Goal: Task Accomplishment & Management: Complete application form

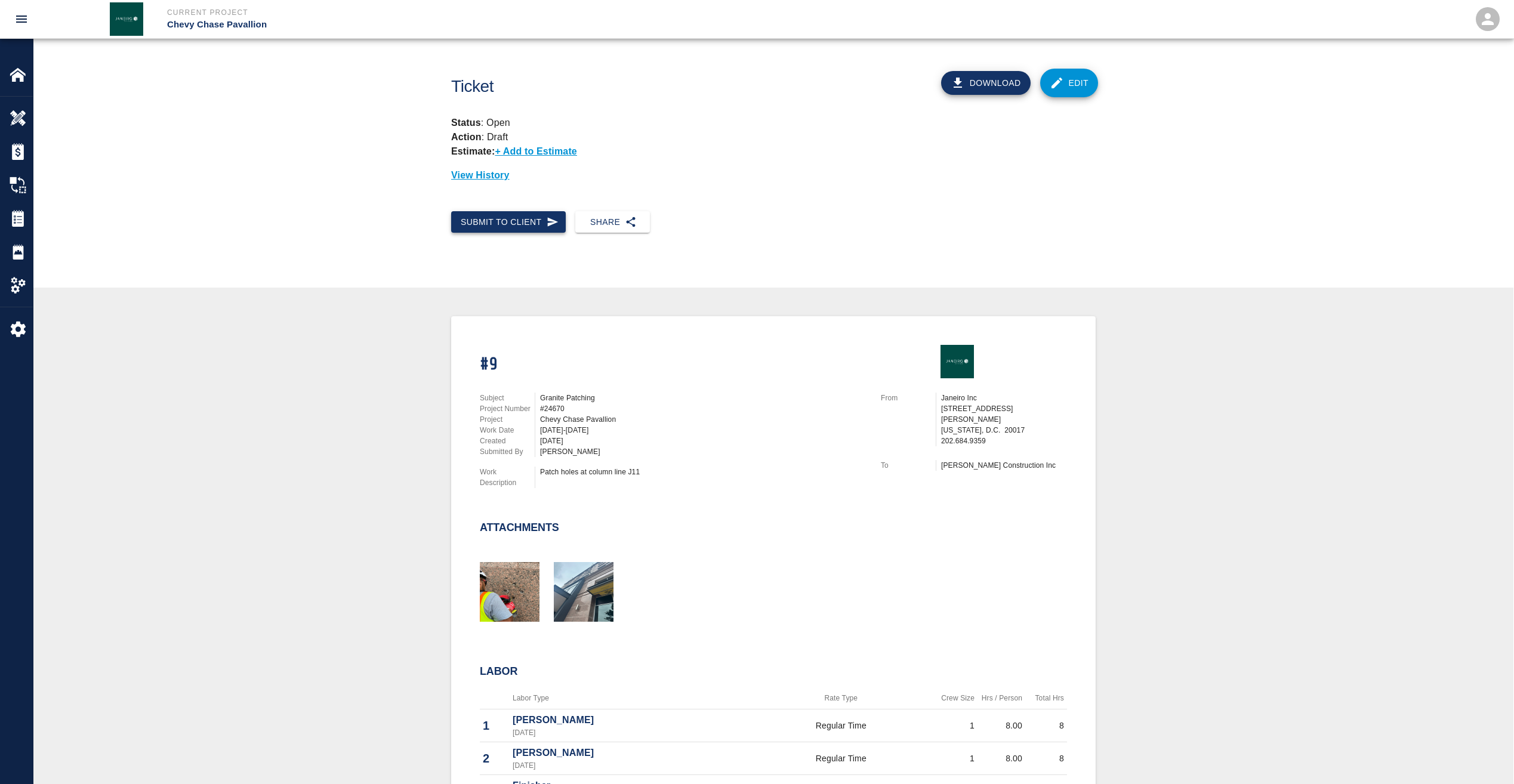
click at [498, 225] on button "Submit to Client" at bounding box center [508, 222] width 115 height 22
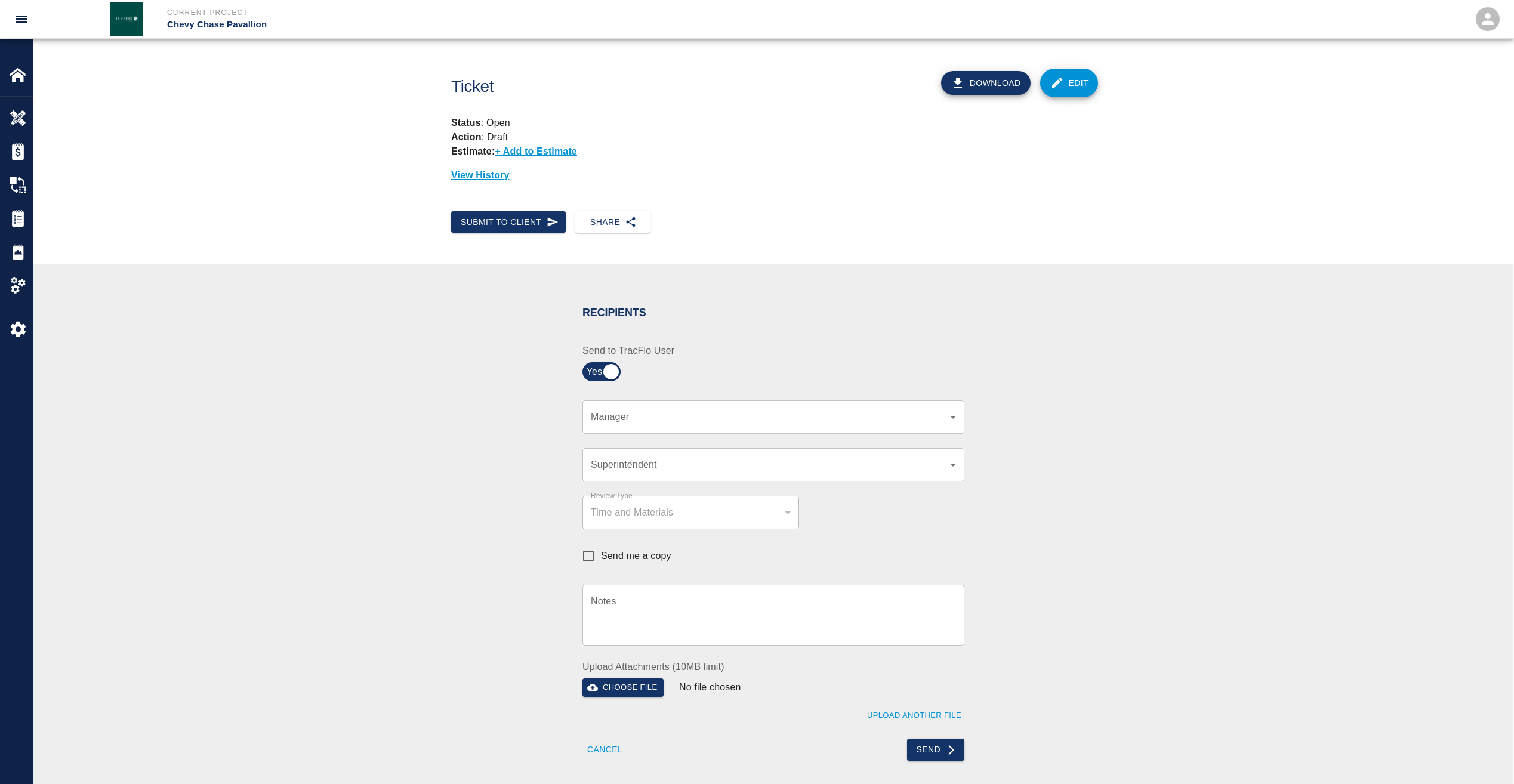
click at [613, 409] on div "​ Manager" at bounding box center [773, 417] width 382 height 33
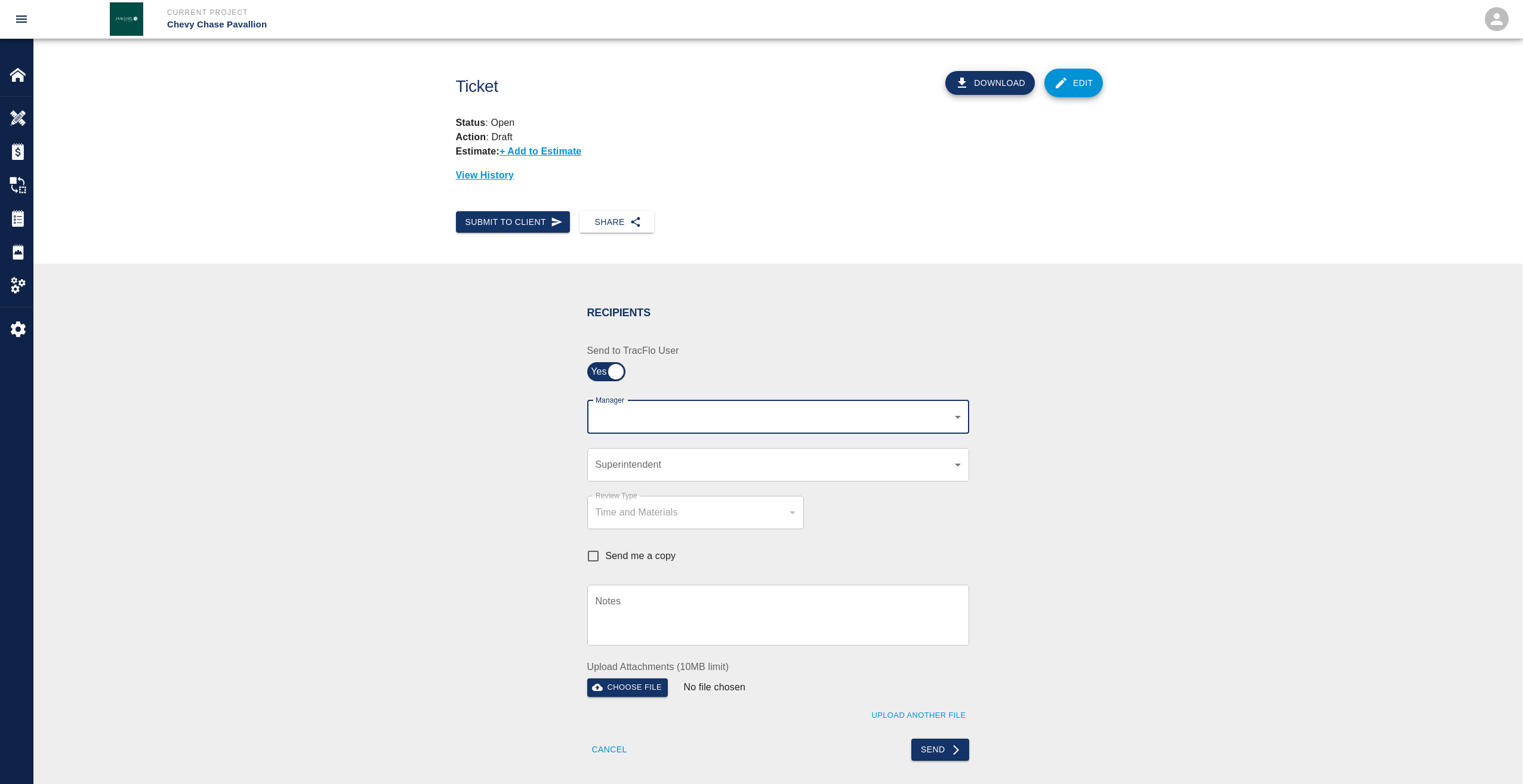
click at [611, 415] on body "Current Project Chevy Chase Pavallion Home Chevy Chase Pavallion Overview Estim…" at bounding box center [762, 392] width 1523 height 784
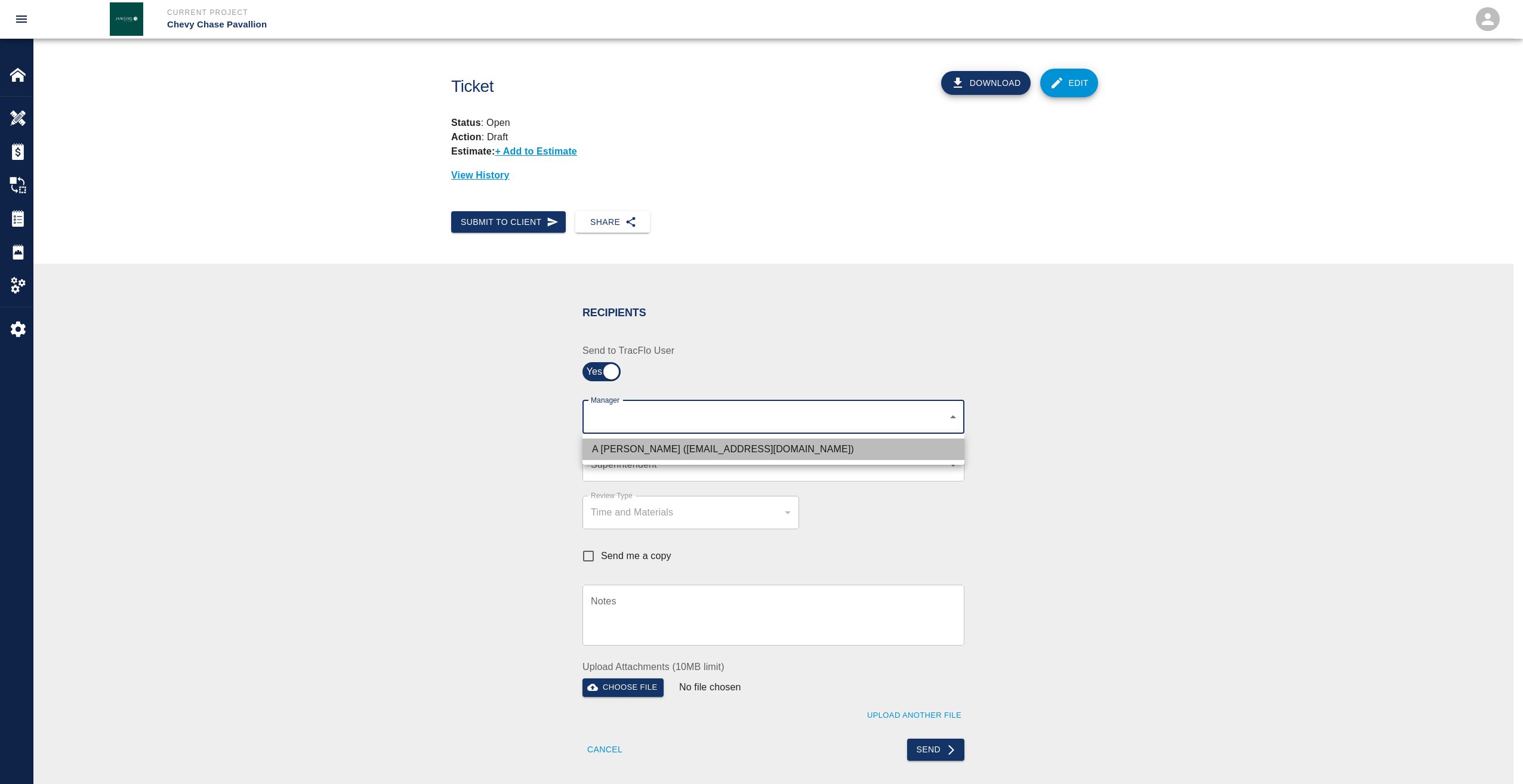
click at [615, 448] on li "A Killion (akillion@kaneconstruction.com)" at bounding box center [773, 449] width 382 height 22
type input "9bffa239-15ce-4edf-bf52-fac04538929a"
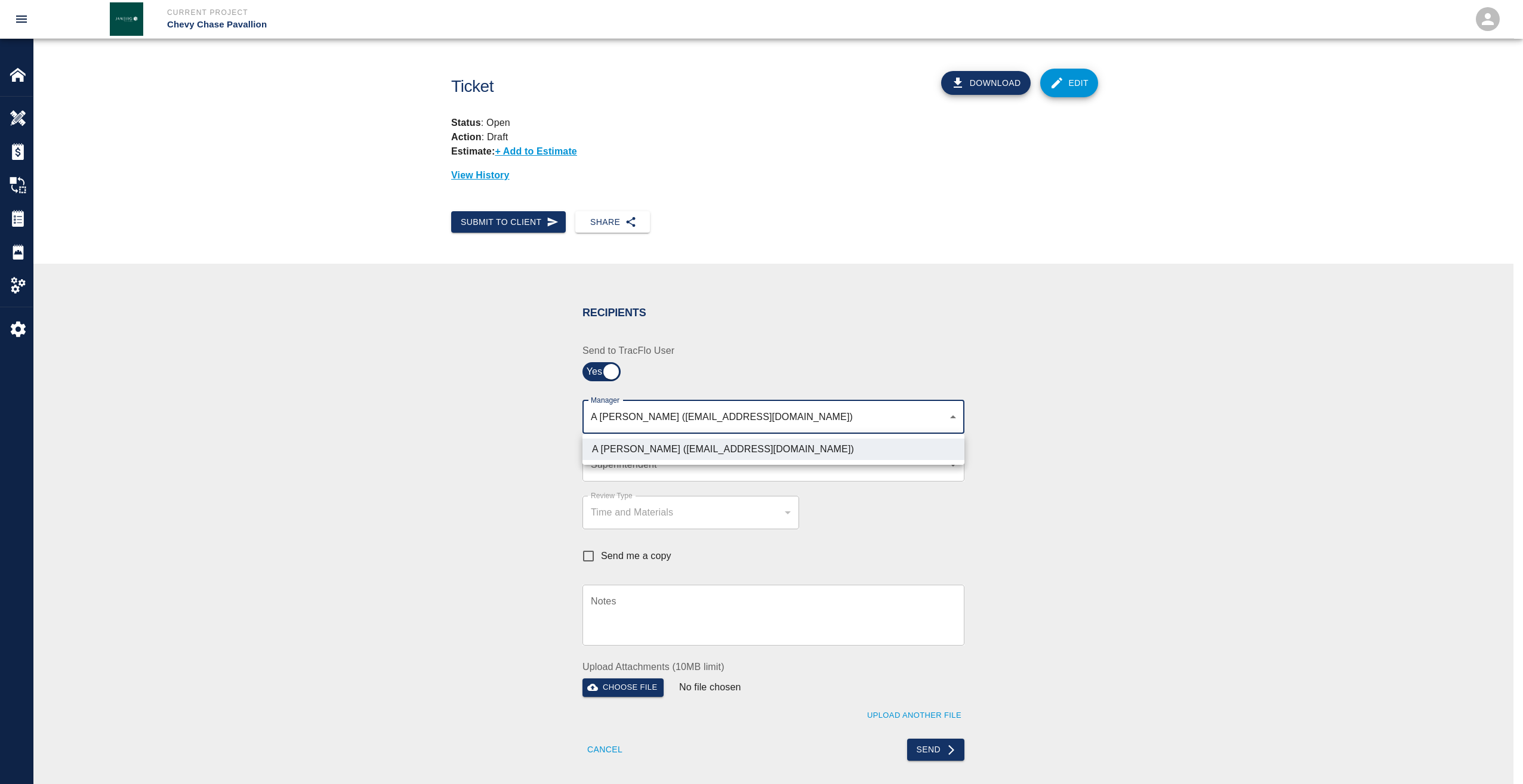
click at [821, 412] on div at bounding box center [762, 392] width 1523 height 784
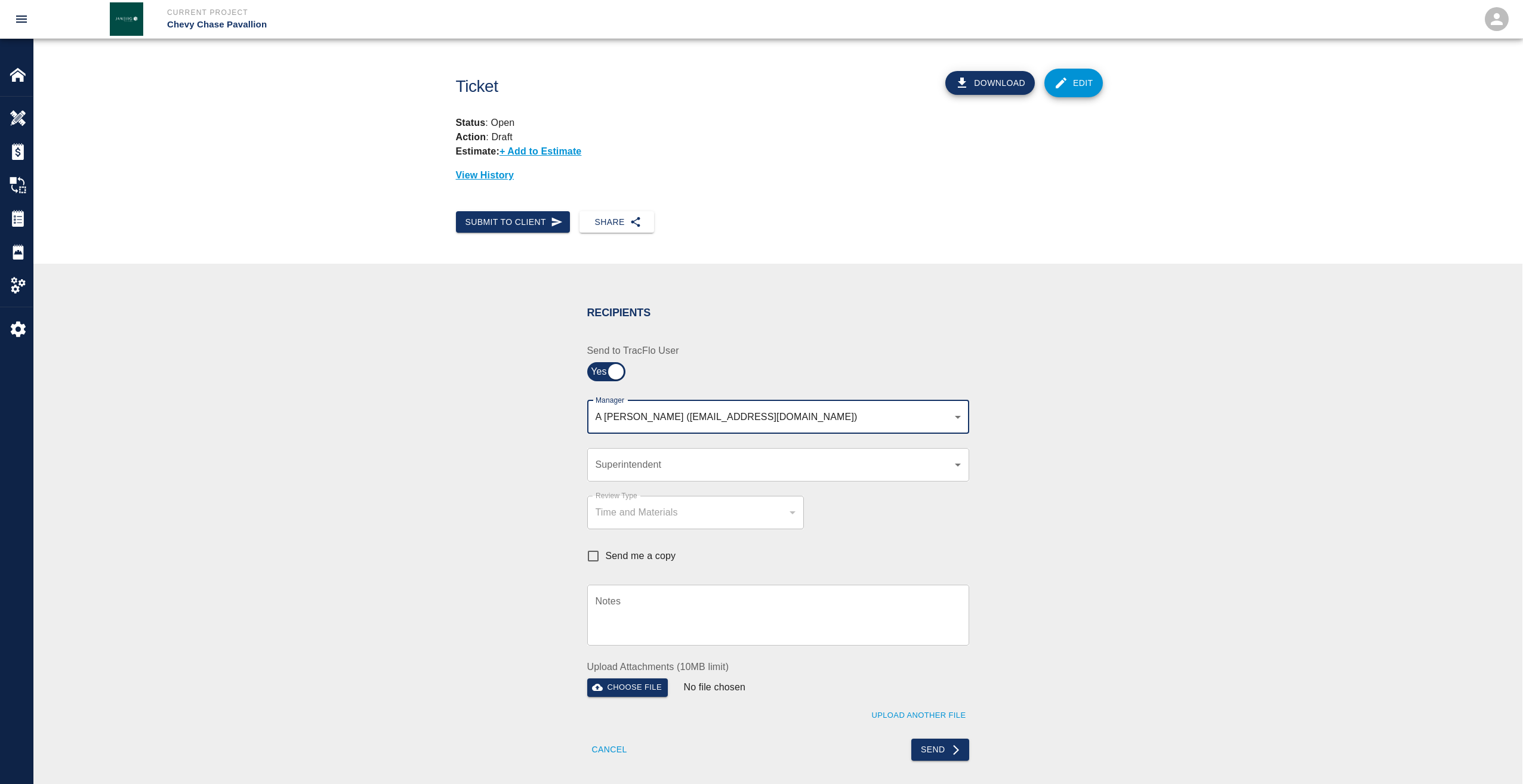
click at [820, 417] on body "Current Project Chevy Chase Pavallion Home Chevy Chase Pavallion Overview Estim…" at bounding box center [762, 392] width 1523 height 784
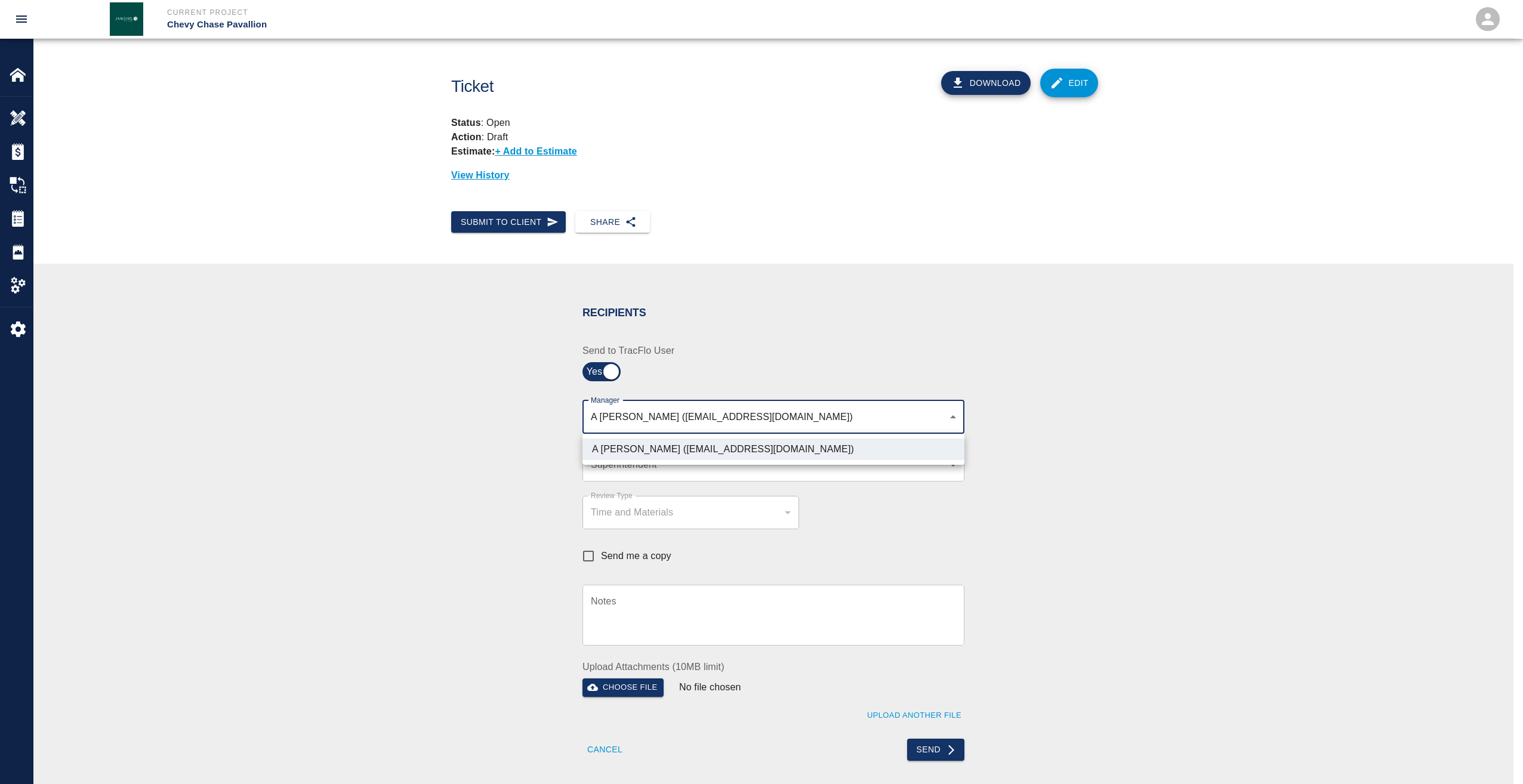
click at [782, 449] on li "A Killion (akillion@kaneconstruction.com)" at bounding box center [773, 449] width 382 height 22
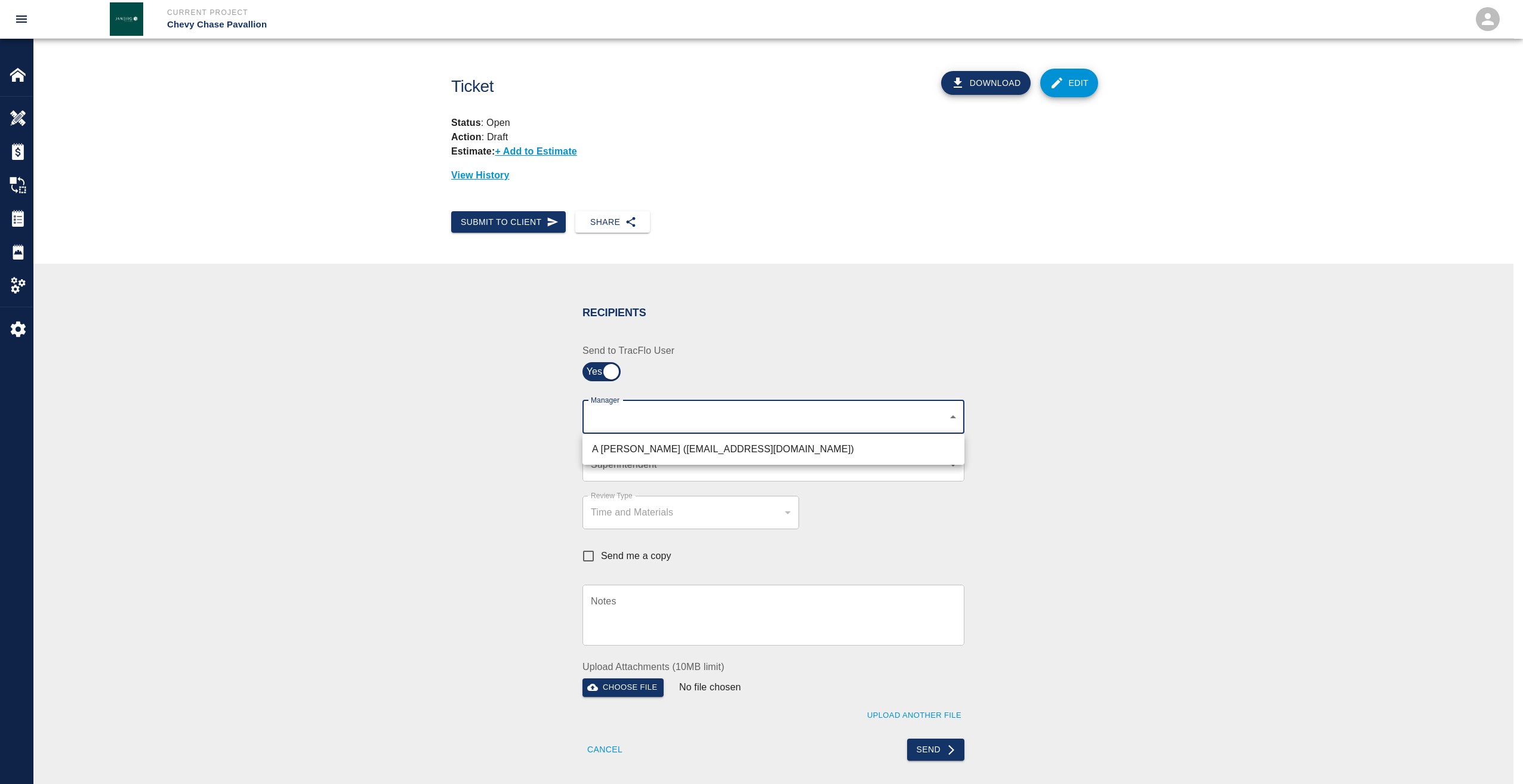
click at [616, 448] on li "A Killion (akillion@kaneconstruction.com)" at bounding box center [773, 449] width 382 height 22
type input "9bffa239-15ce-4edf-bf52-fac04538929a"
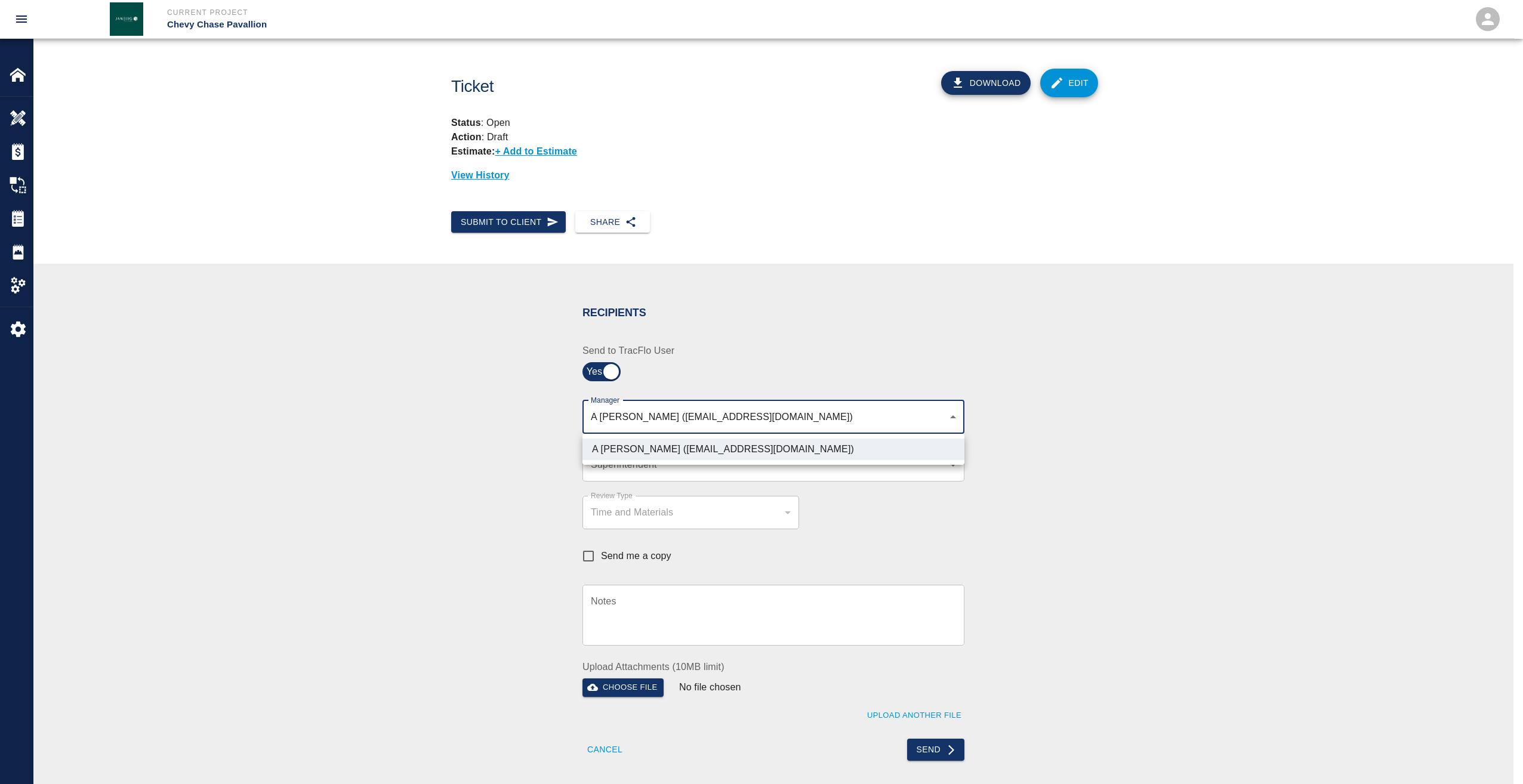
click at [490, 482] on div at bounding box center [762, 392] width 1523 height 784
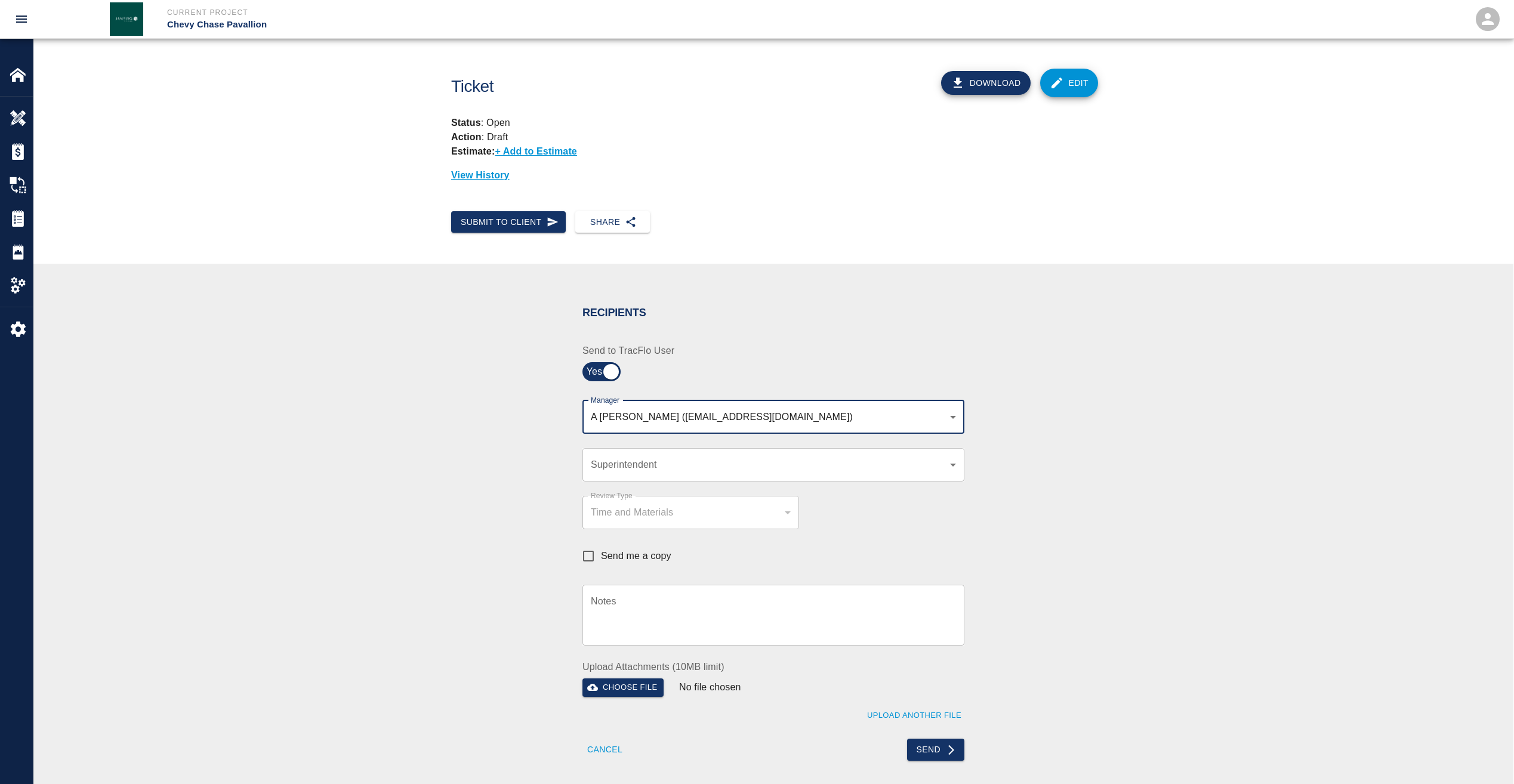
click at [620, 462] on body "Current Project Chevy Chase Pavallion Home Chevy Chase Pavallion Overview Estim…" at bounding box center [757, 392] width 1514 height 784
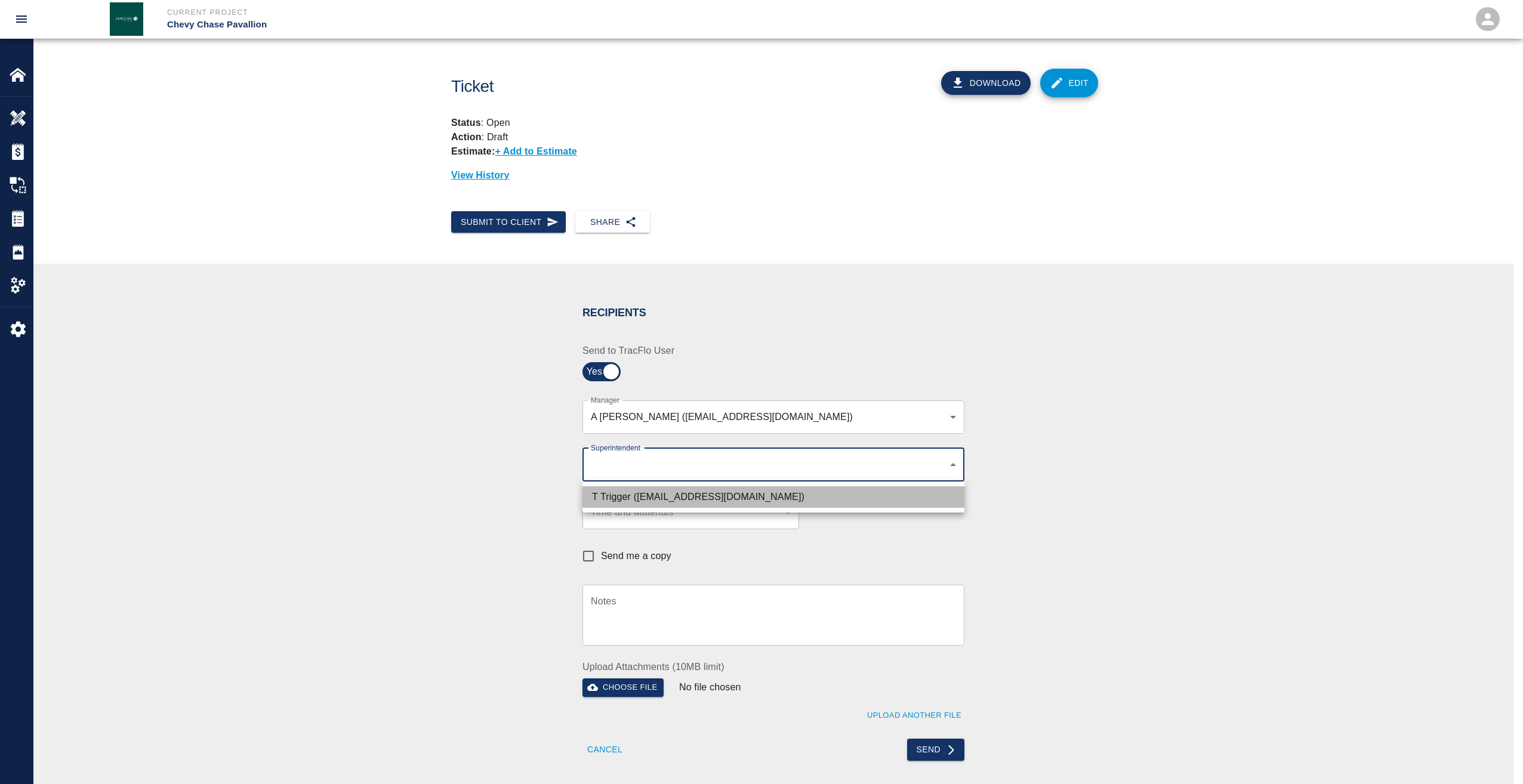
click at [625, 492] on li "T Trigger (ttrigger@kaneconstrructionc.com)" at bounding box center [773, 496] width 382 height 22
type input "b74f133e-1e2f-49a5-b092-b475d5c6f6c3"
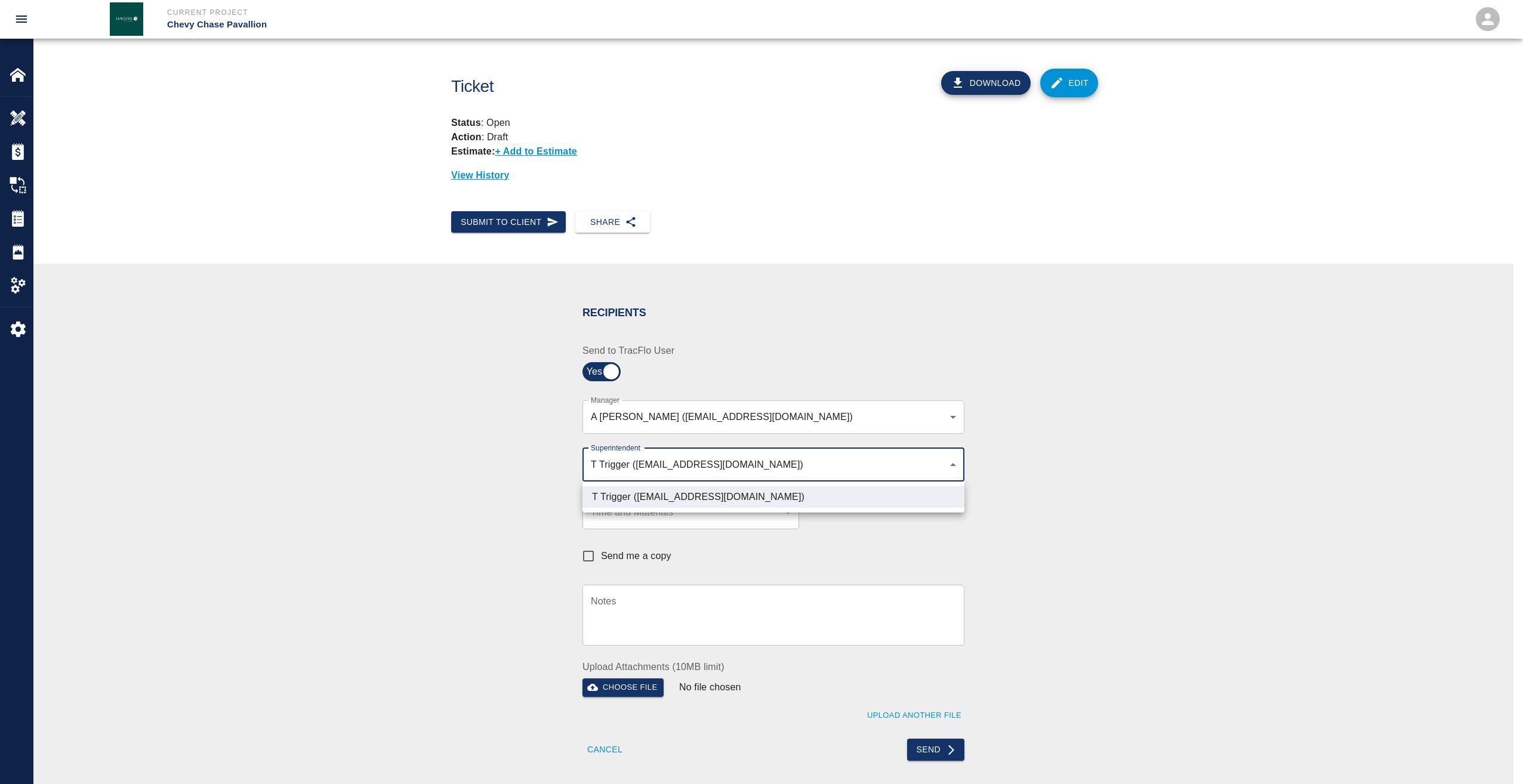
click at [373, 479] on div at bounding box center [762, 392] width 1523 height 784
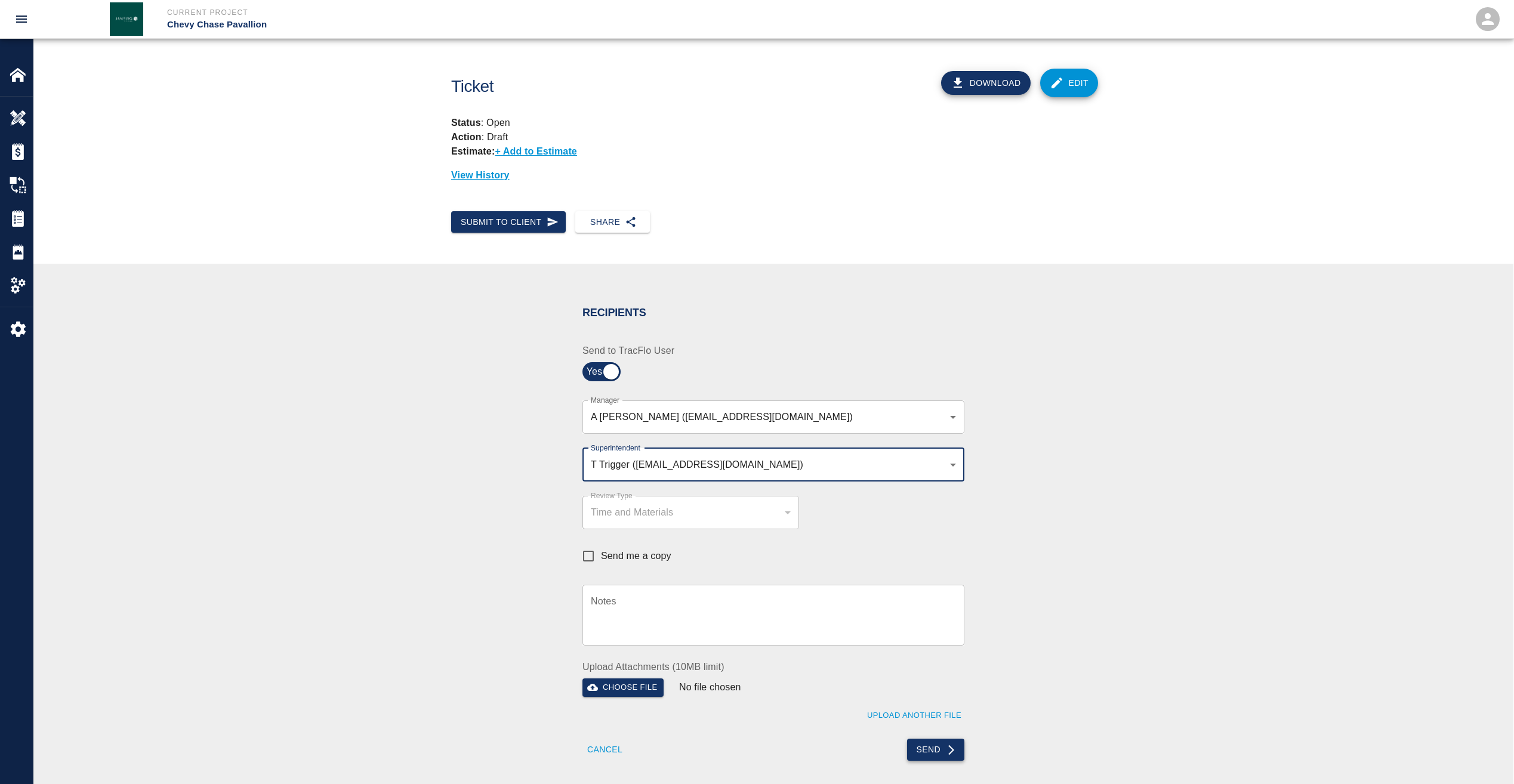
click at [934, 746] on button "Send" at bounding box center [936, 750] width 58 height 22
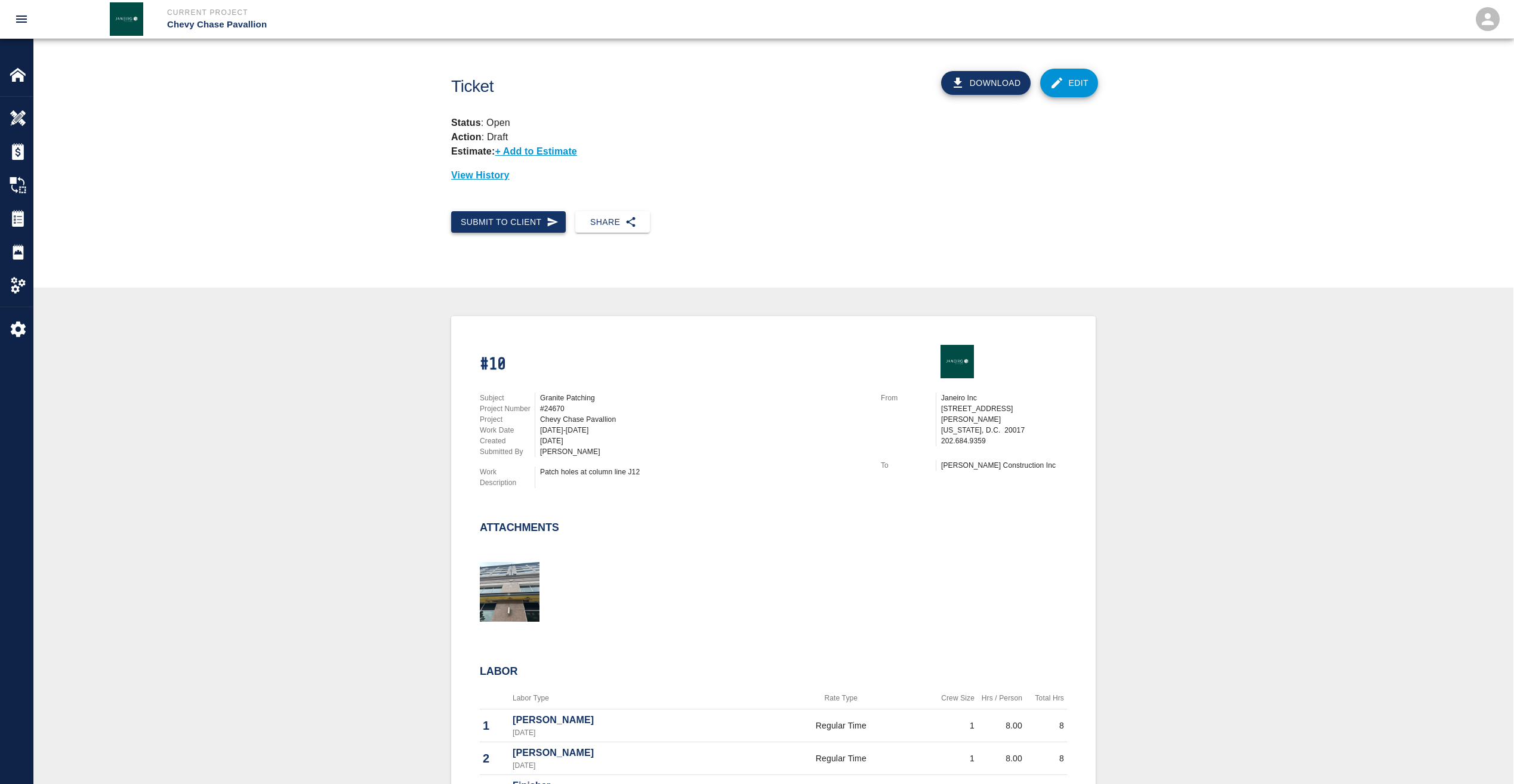
click at [492, 227] on button "Submit to Client" at bounding box center [508, 222] width 115 height 22
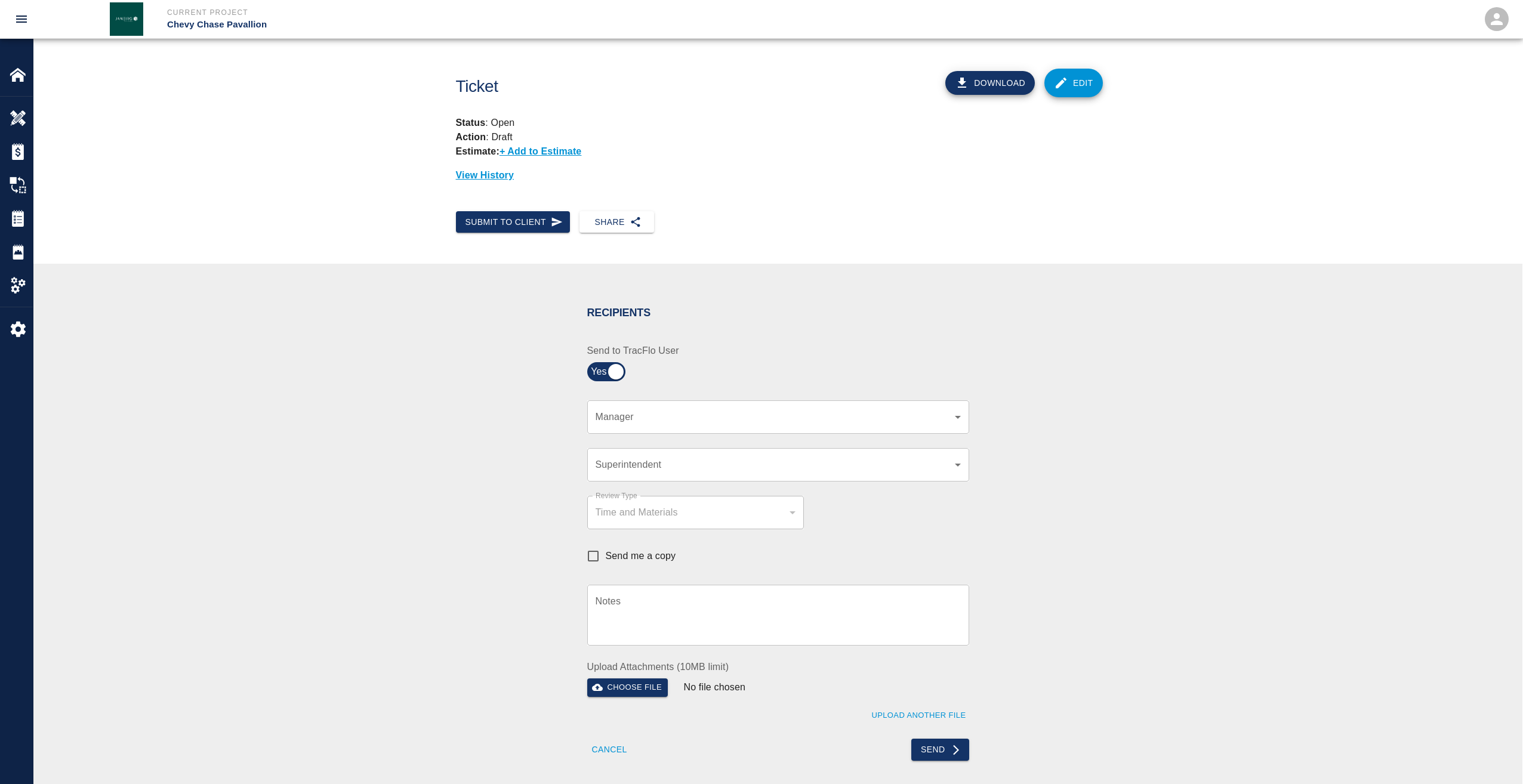
click at [617, 411] on body "Current Project Chevy Chase Pavallion Home Chevy Chase Pavallion Overview Estim…" at bounding box center [762, 392] width 1523 height 784
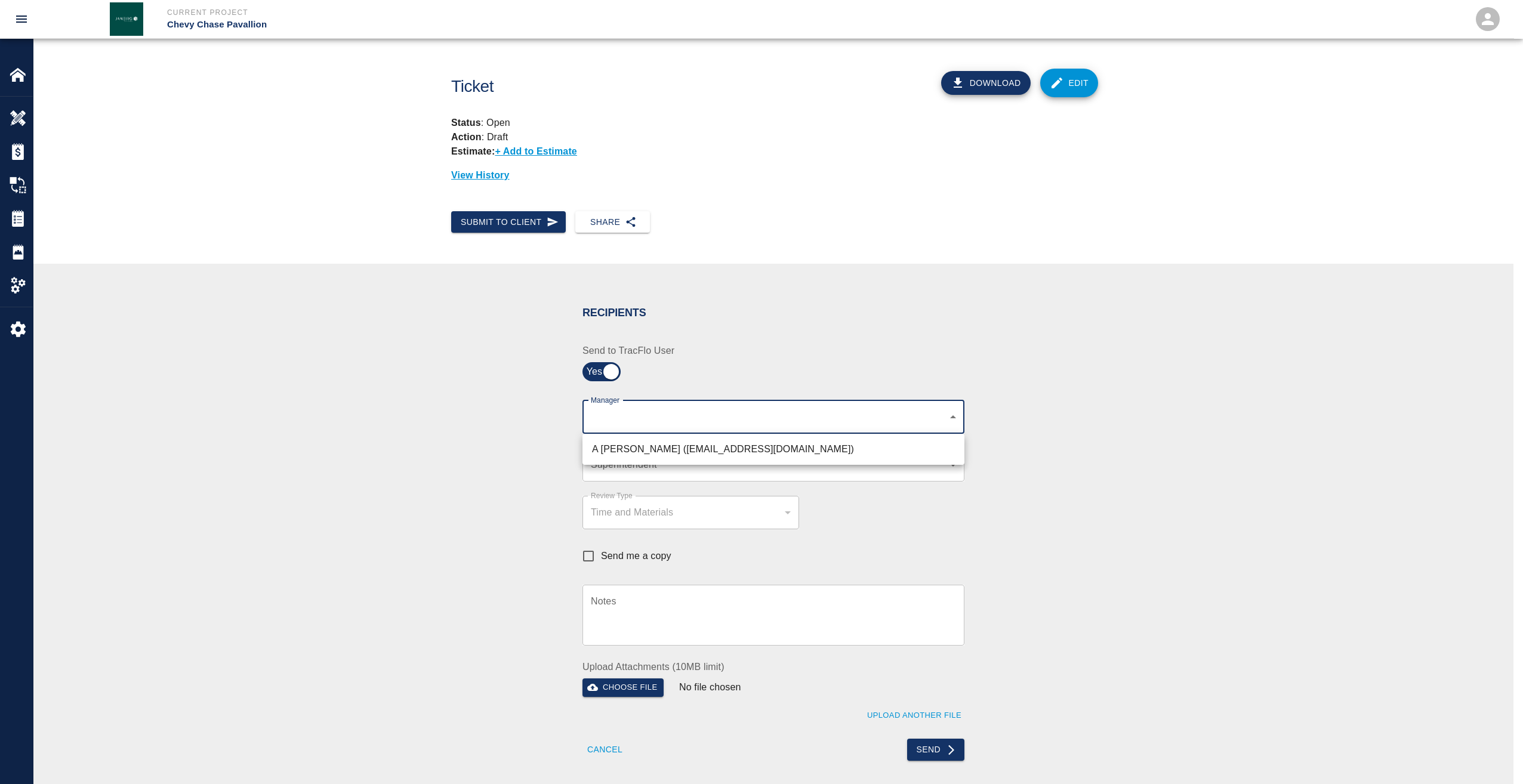
click at [620, 453] on li "A Killion (akillion@kaneconstruction.com)" at bounding box center [773, 449] width 382 height 22
type input "9bffa239-15ce-4edf-bf52-fac04538929a"
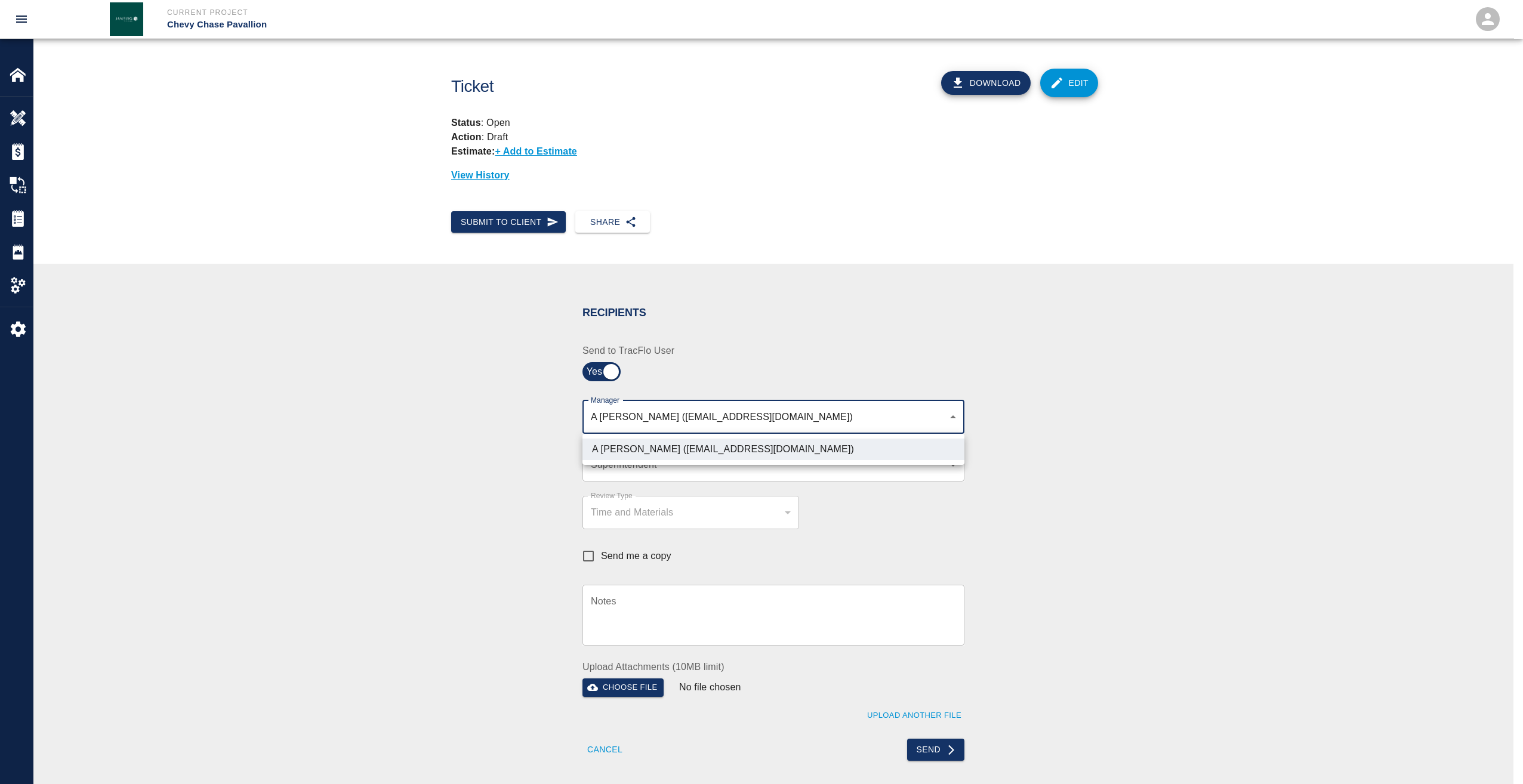
click at [618, 466] on div at bounding box center [762, 392] width 1523 height 784
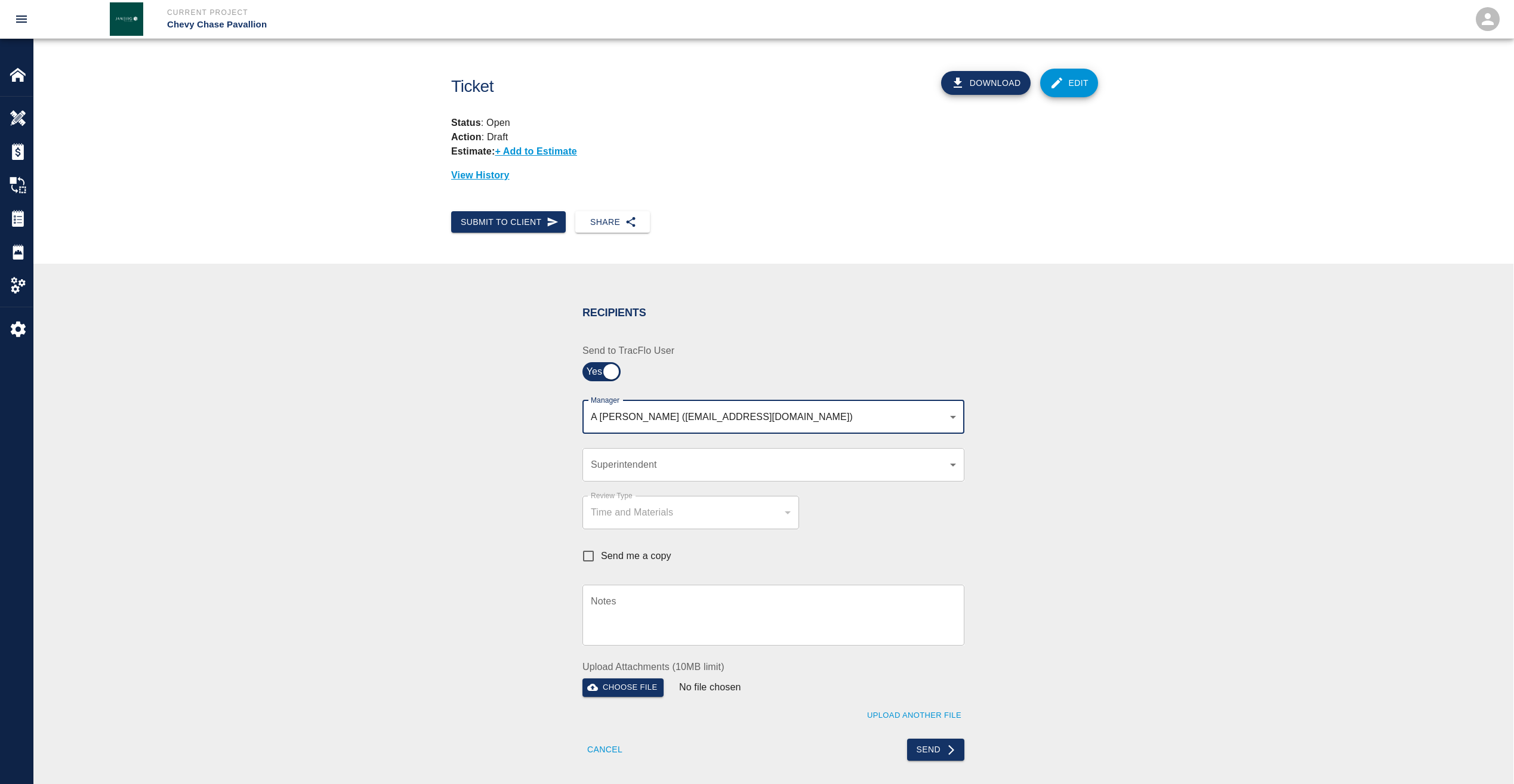
click at [617, 466] on body "Current Project Chevy Chase Pavallion Home Chevy Chase Pavallion Overview Estim…" at bounding box center [757, 392] width 1514 height 784
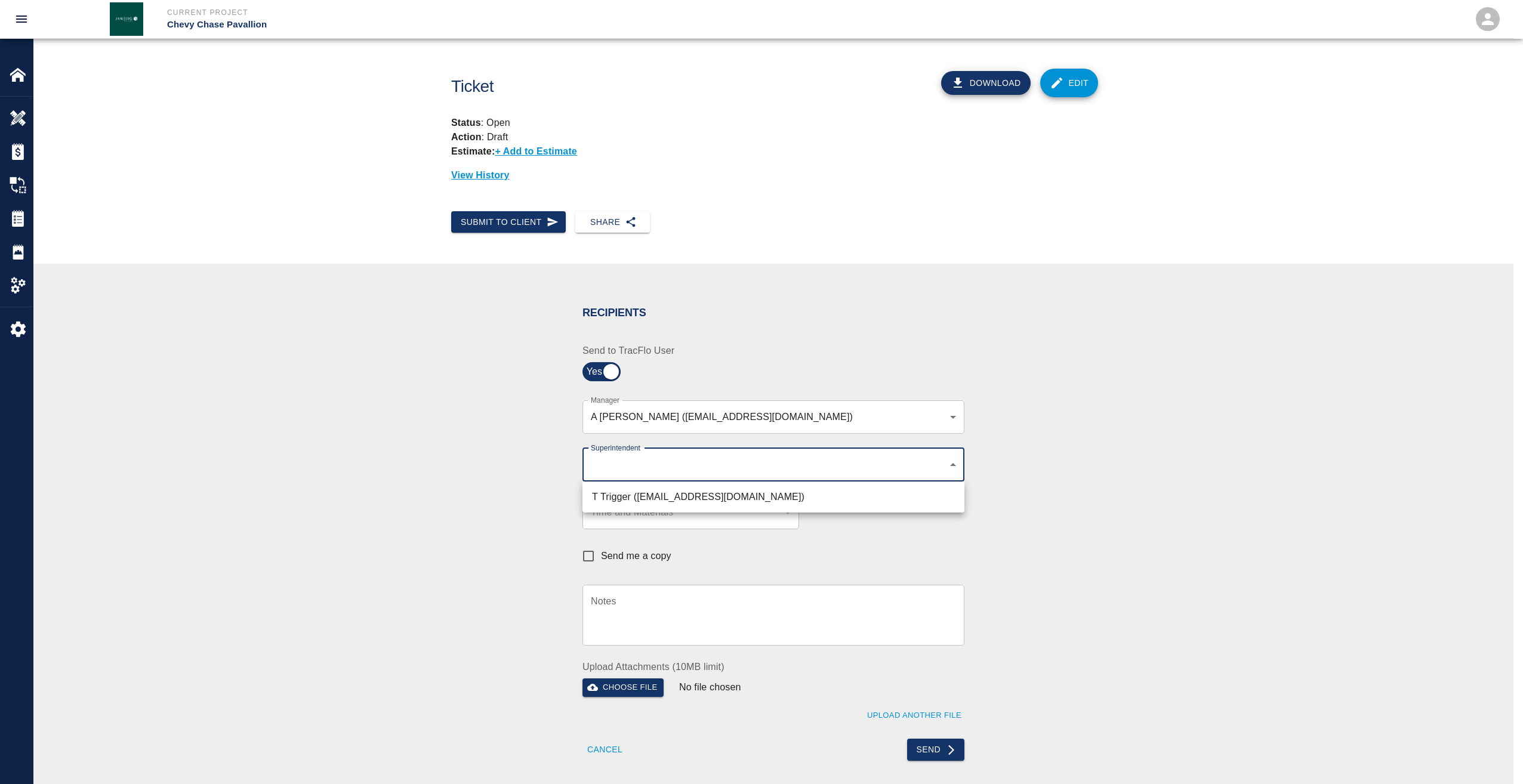
click at [615, 491] on li "T Trigger (ttrigger@kaneconstrructionc.com)" at bounding box center [773, 496] width 382 height 22
type input "b74f133e-1e2f-49a5-b092-b475d5c6f6c3"
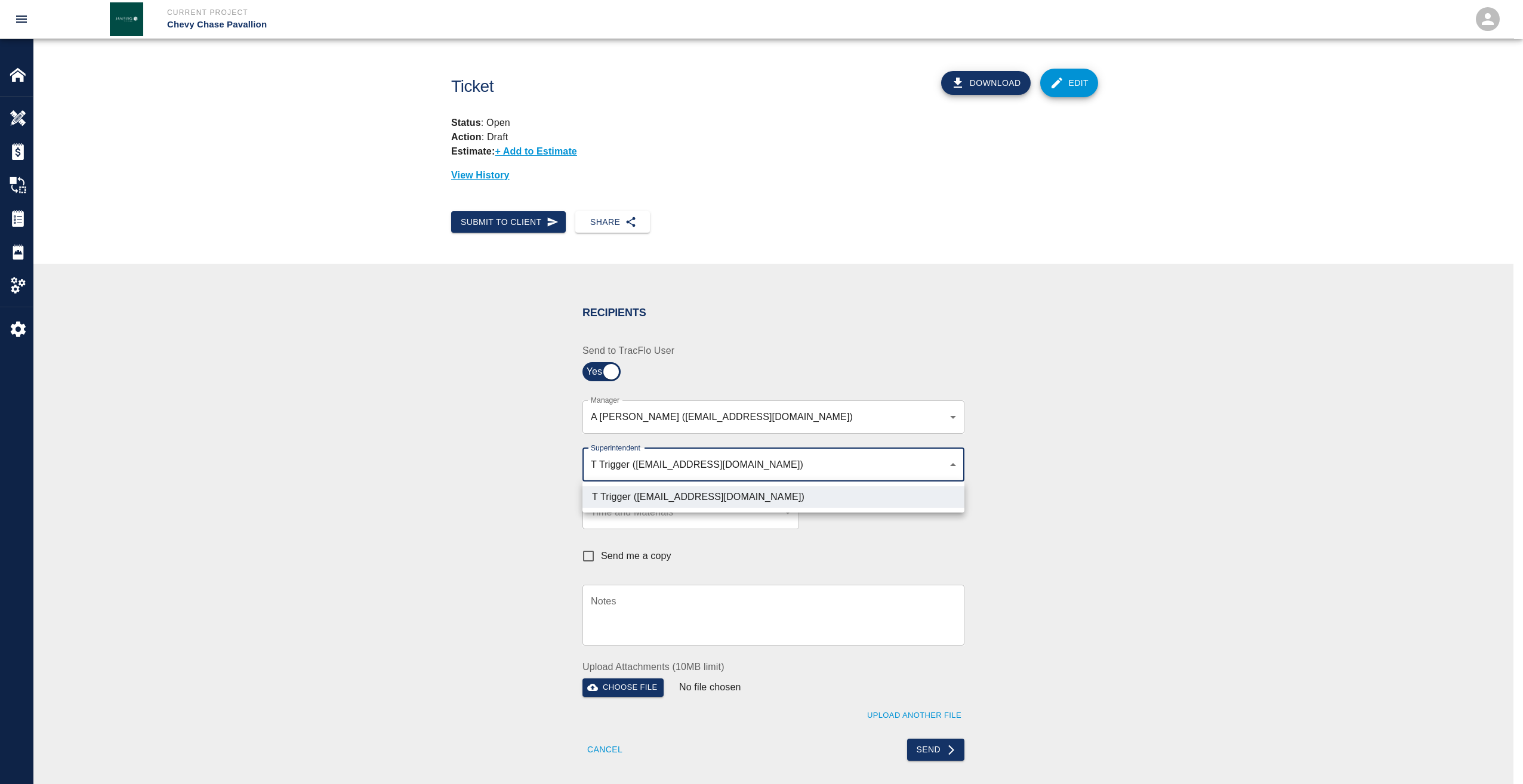
click at [520, 529] on div at bounding box center [762, 392] width 1523 height 784
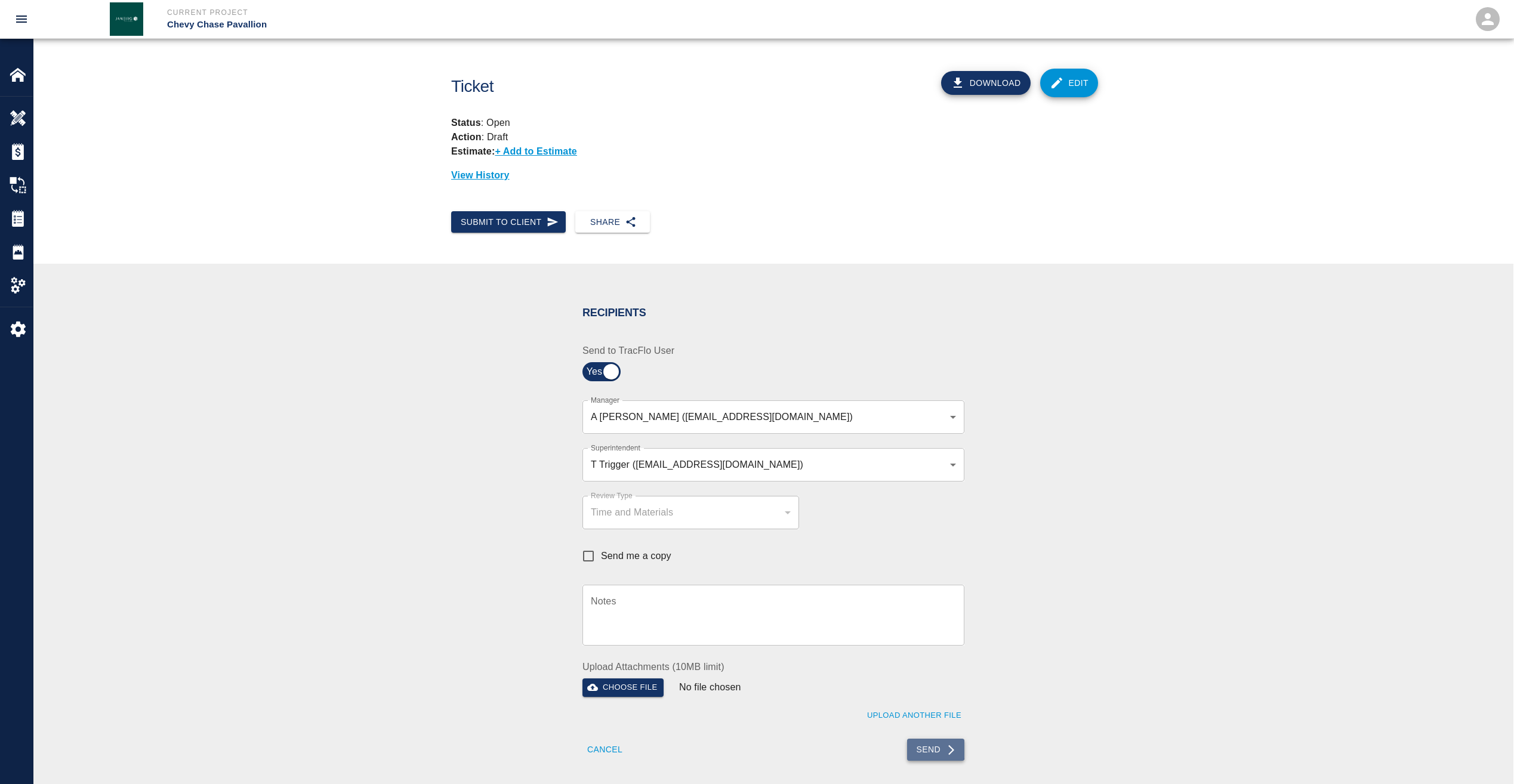
click at [935, 749] on button "Send" at bounding box center [936, 750] width 58 height 22
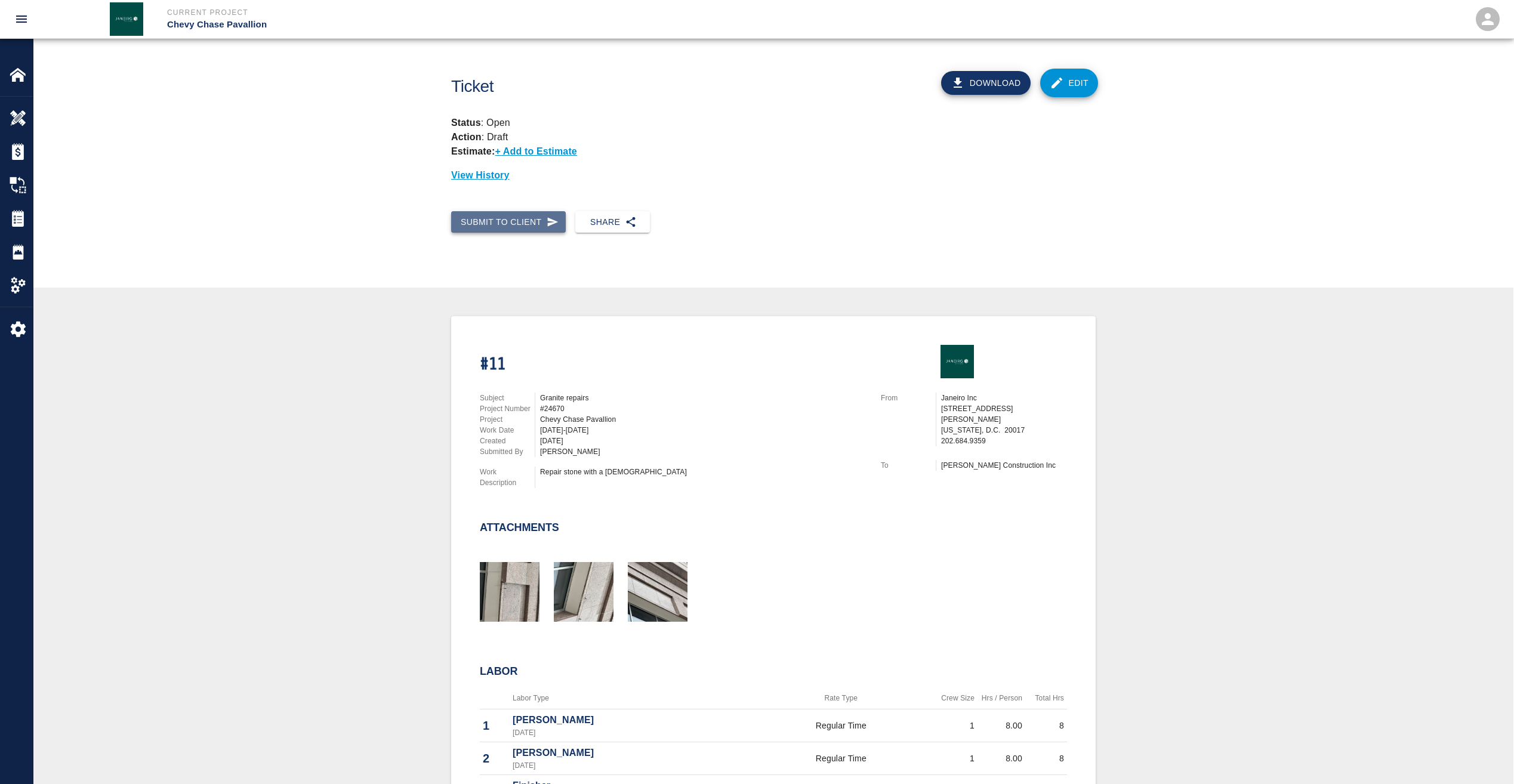
click at [512, 223] on button "Submit to Client" at bounding box center [508, 222] width 115 height 22
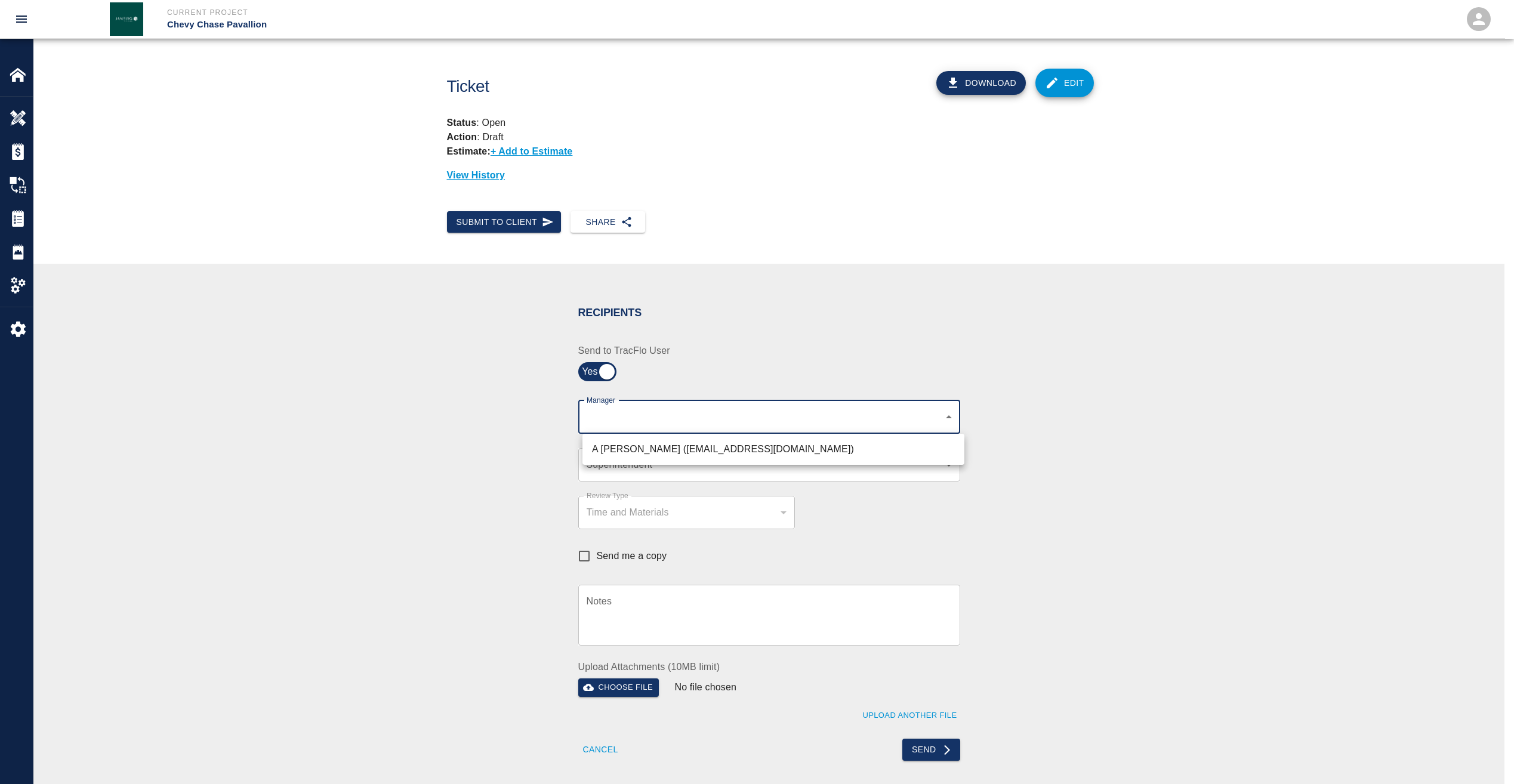
click at [598, 420] on body "Current Project Chevy Chase Pavallion Home Chevy Chase Pavallion Overview Estim…" at bounding box center [757, 392] width 1514 height 784
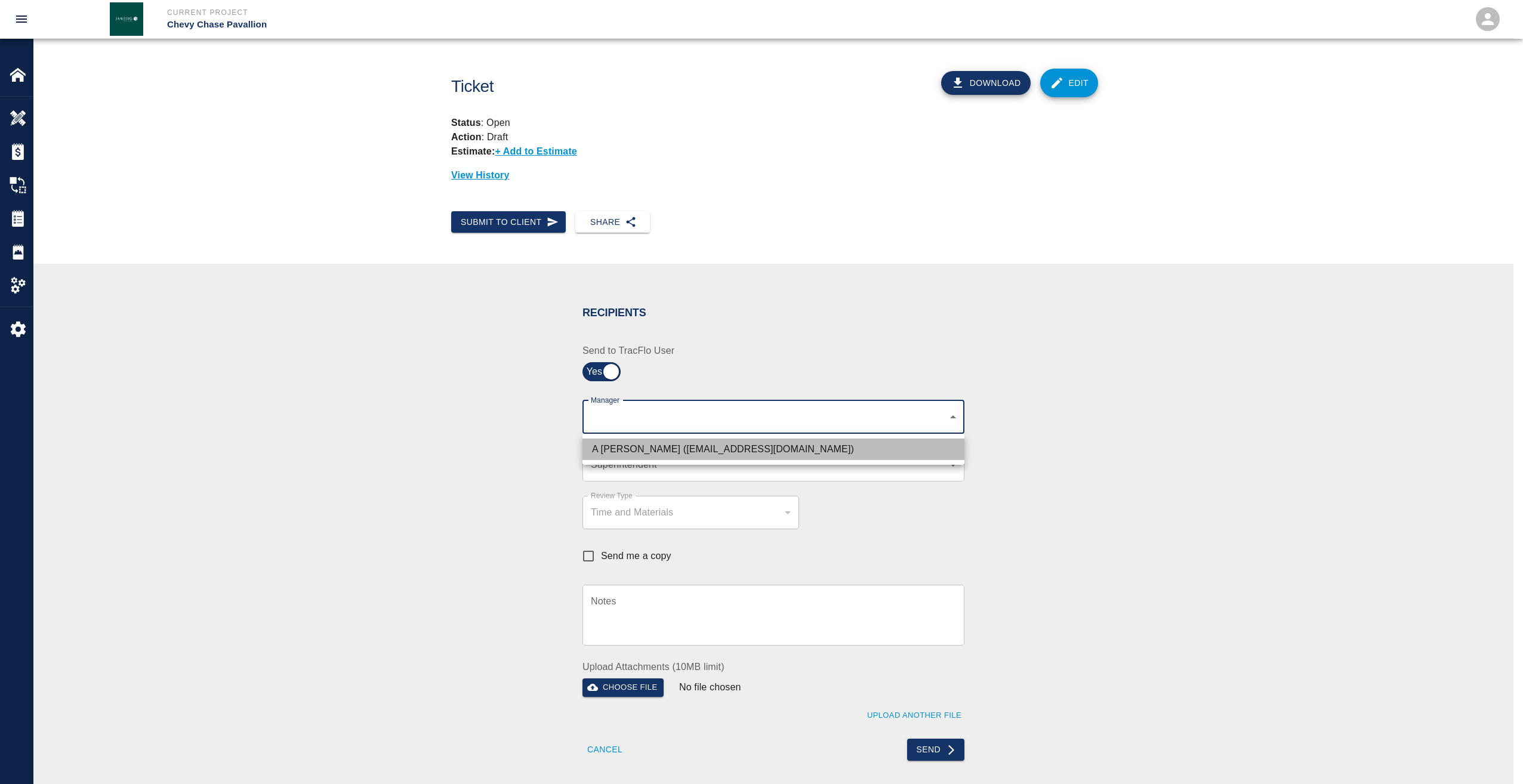
click at [614, 451] on li "A Killion (akillion@kaneconstruction.com)" at bounding box center [773, 449] width 382 height 22
type input "9bffa239-15ce-4edf-bf52-fac04538929a"
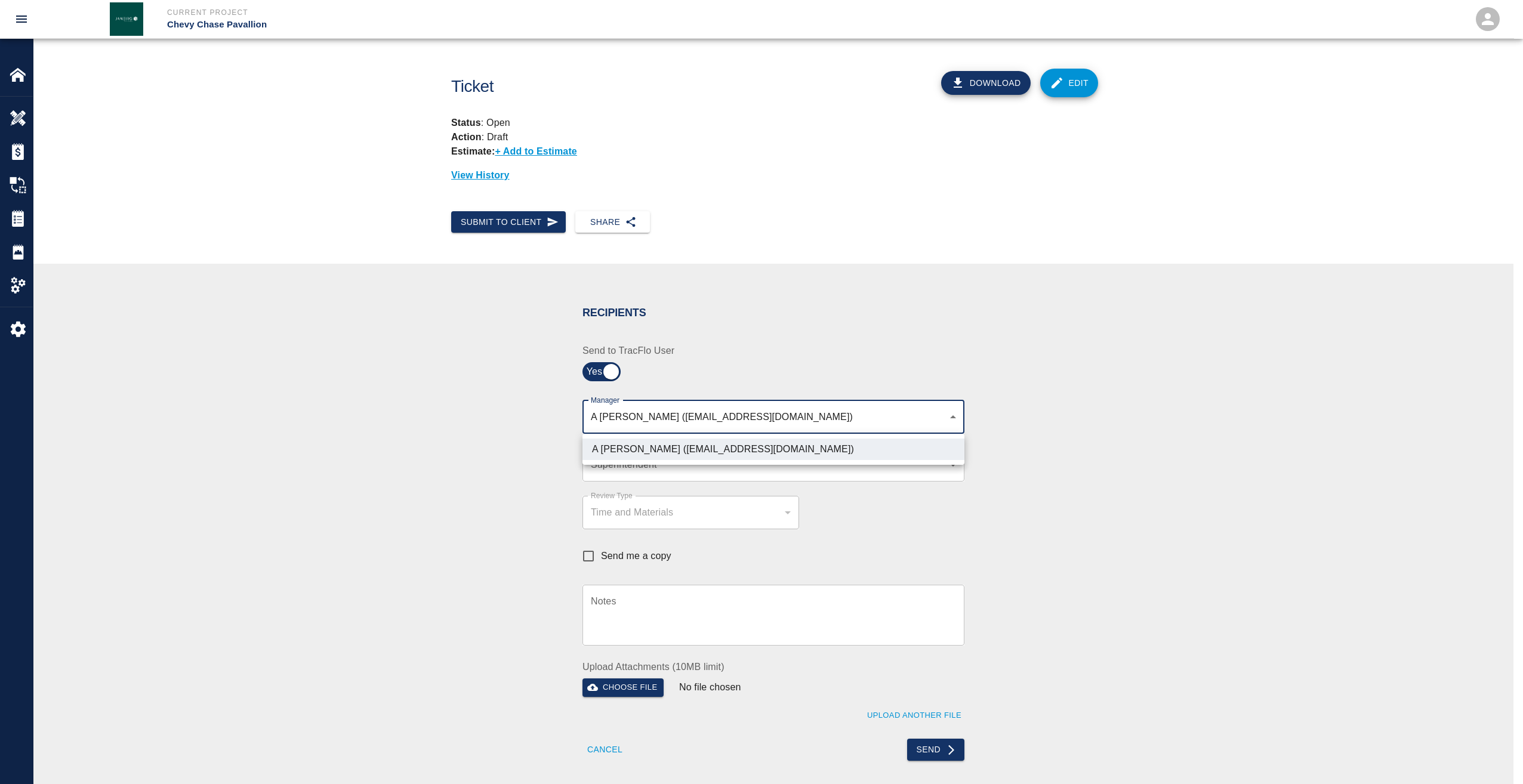
click at [612, 464] on ul "A Killion (akillion@kaneconstruction.com)" at bounding box center [773, 449] width 382 height 31
click at [610, 468] on div at bounding box center [762, 392] width 1523 height 784
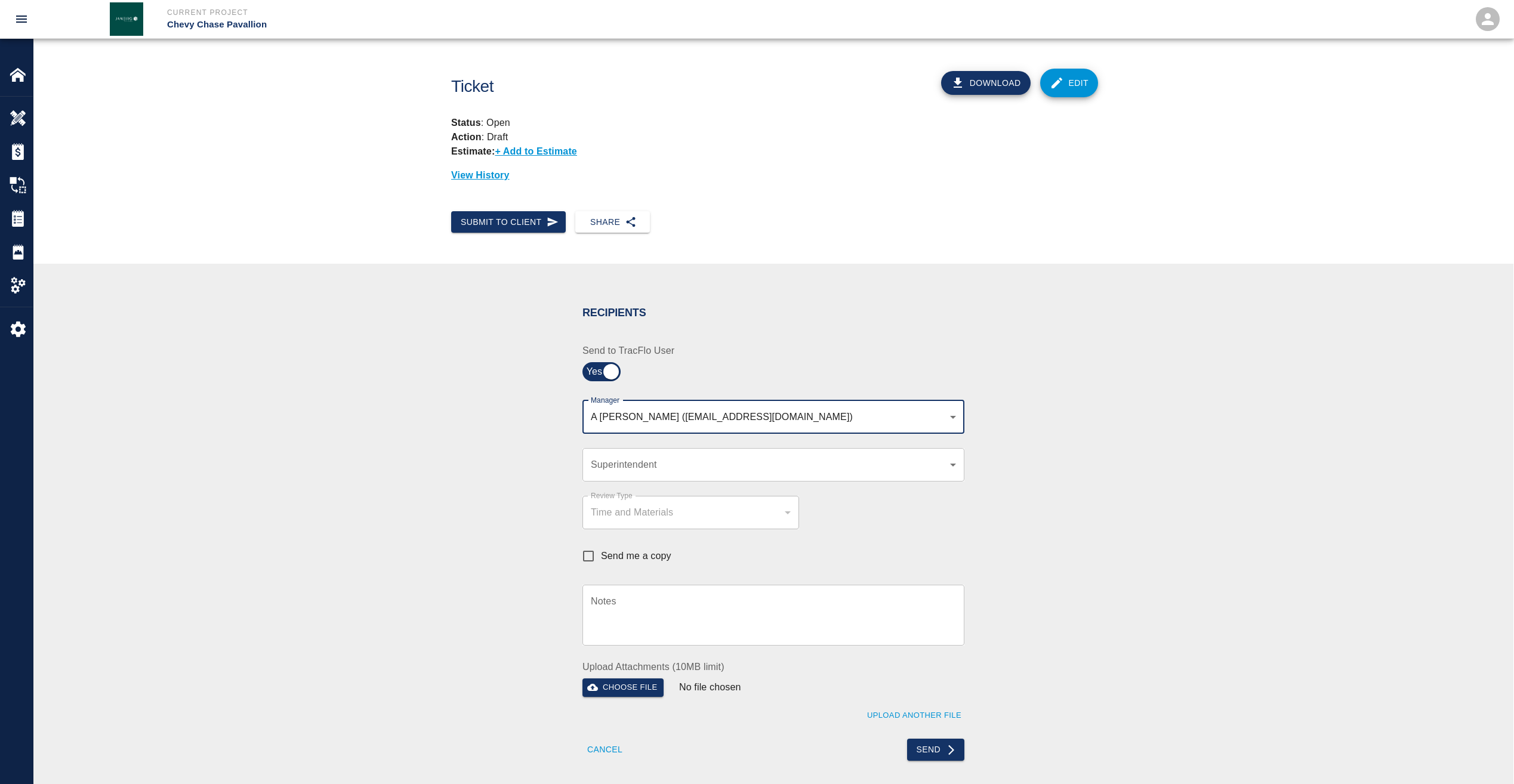
click at [610, 468] on body "Current Project Chevy Chase Pavallion Home Chevy Chase Pavallion Overview Estim…" at bounding box center [757, 392] width 1514 height 784
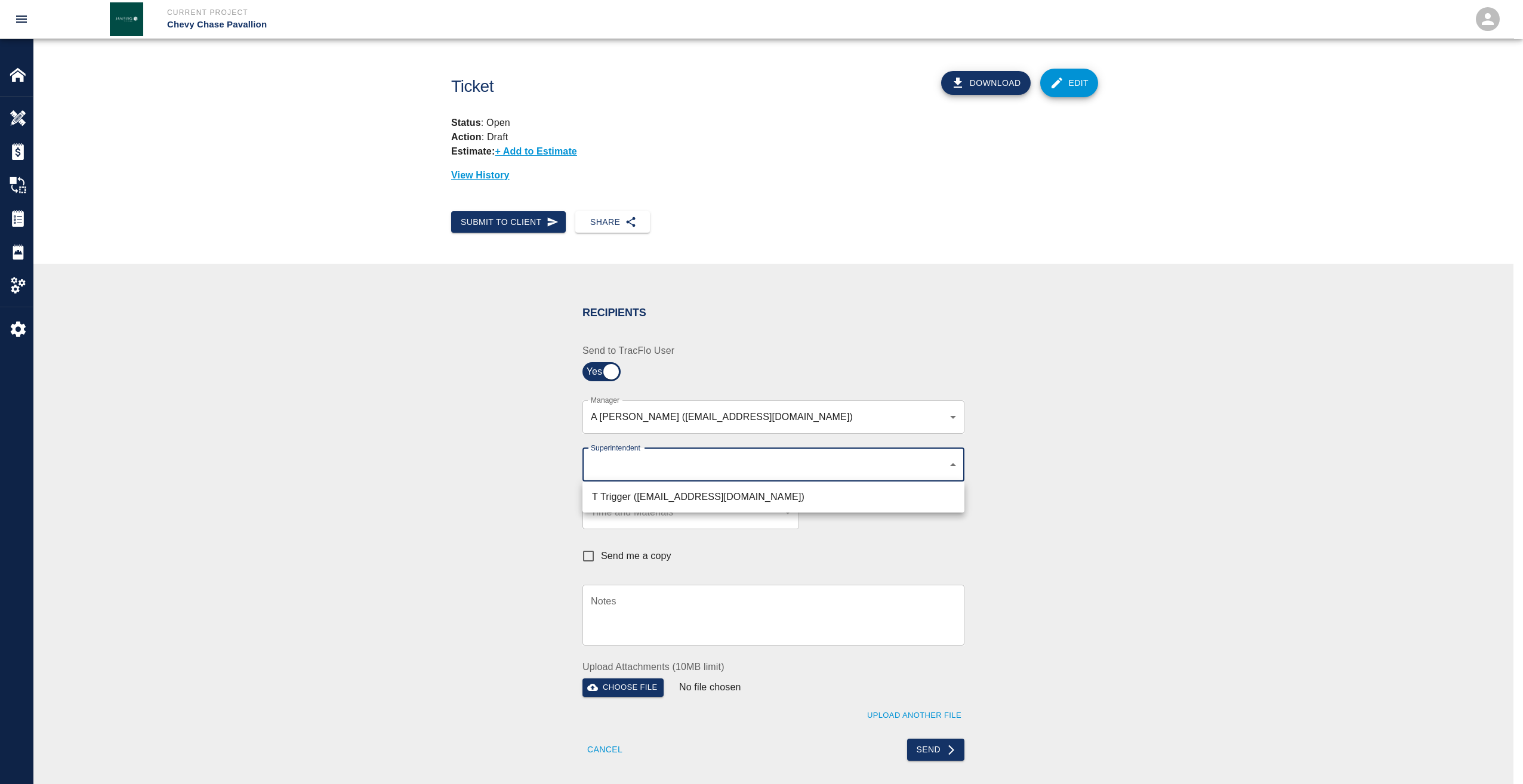
click at [611, 497] on li "T Trigger (ttrigger@kaneconstrructionc.com)" at bounding box center [773, 496] width 382 height 22
type input "b74f133e-1e2f-49a5-b092-b475d5c6f6c3"
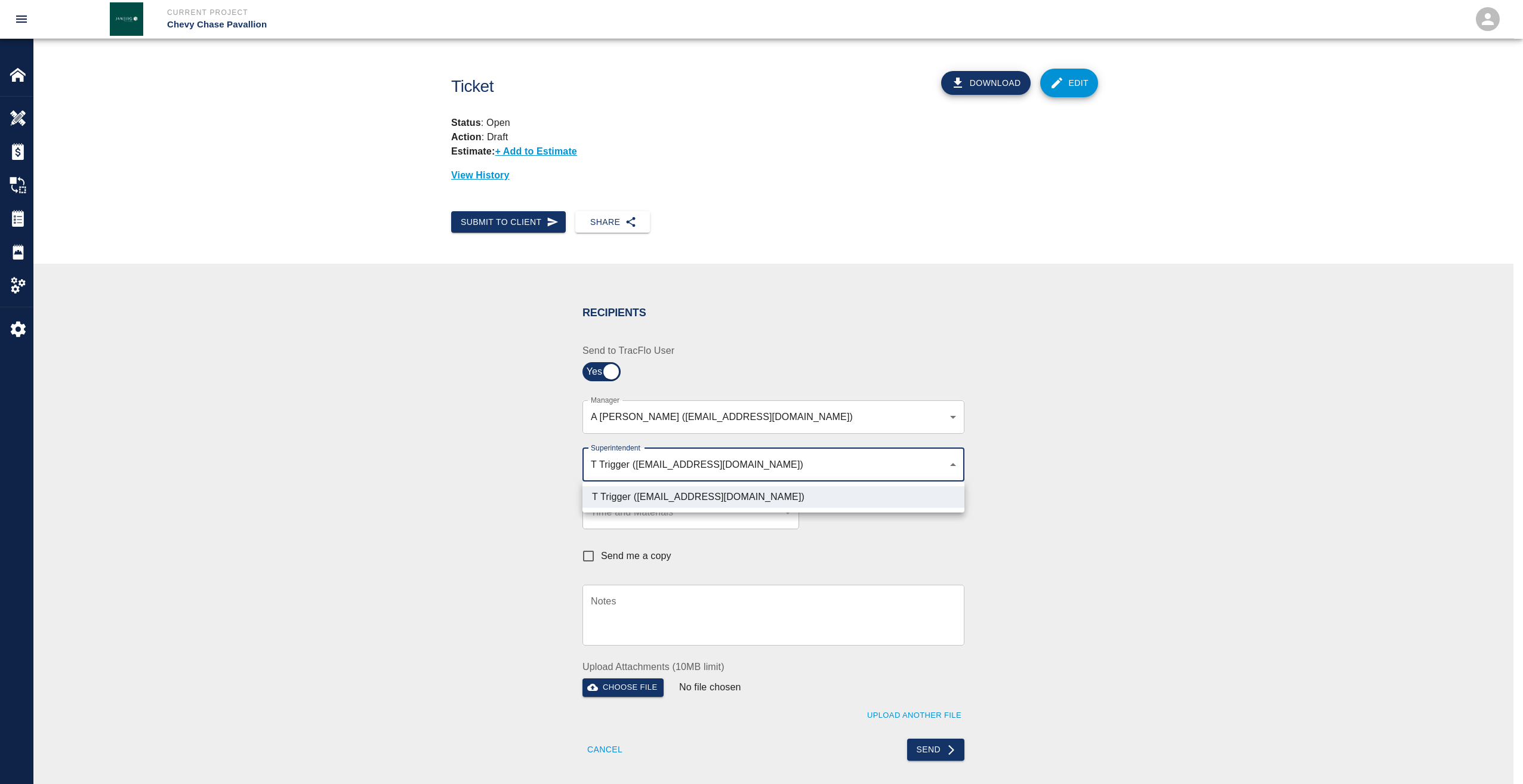
click at [464, 628] on div at bounding box center [762, 392] width 1523 height 784
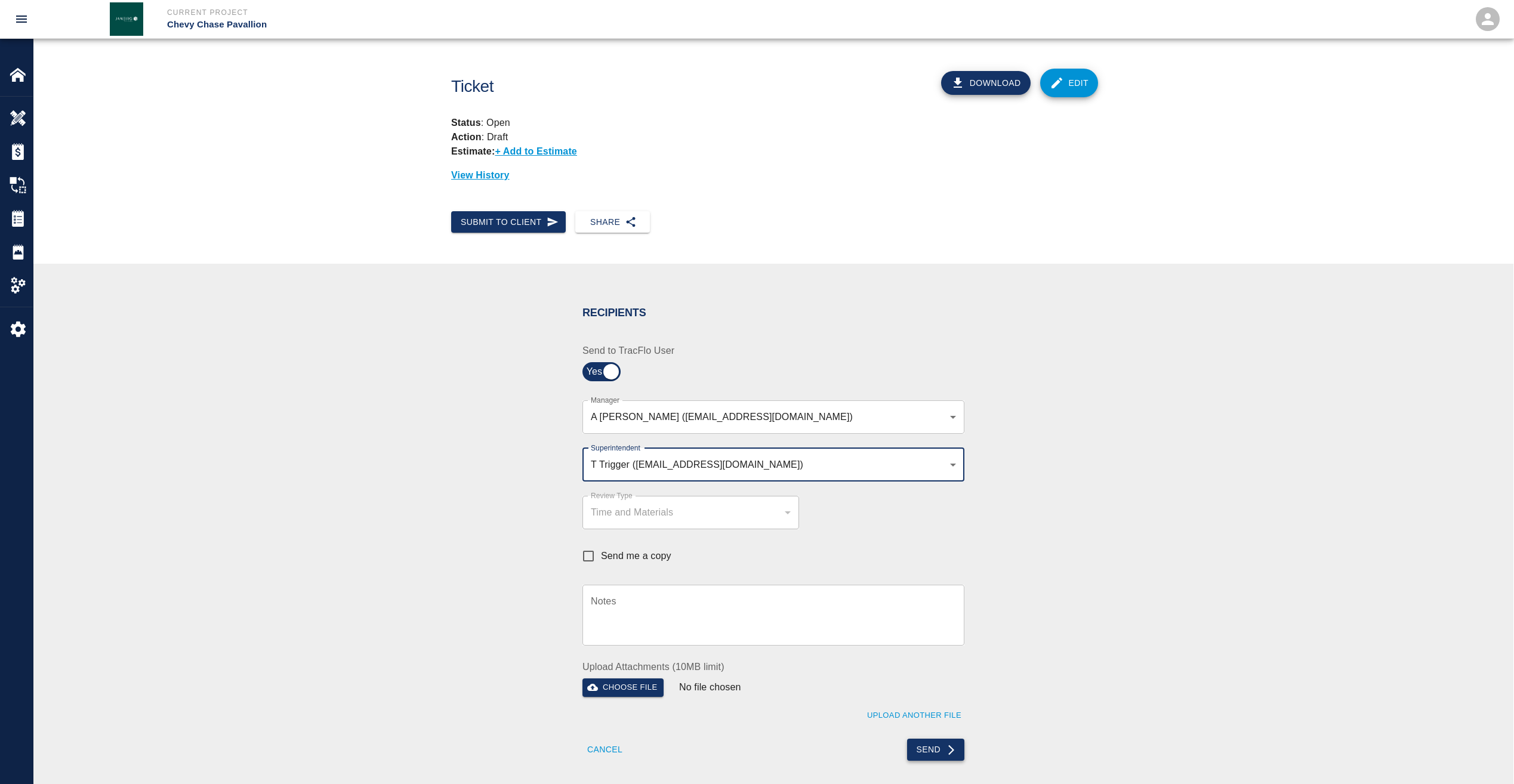
click at [942, 753] on button "Send" at bounding box center [936, 750] width 58 height 22
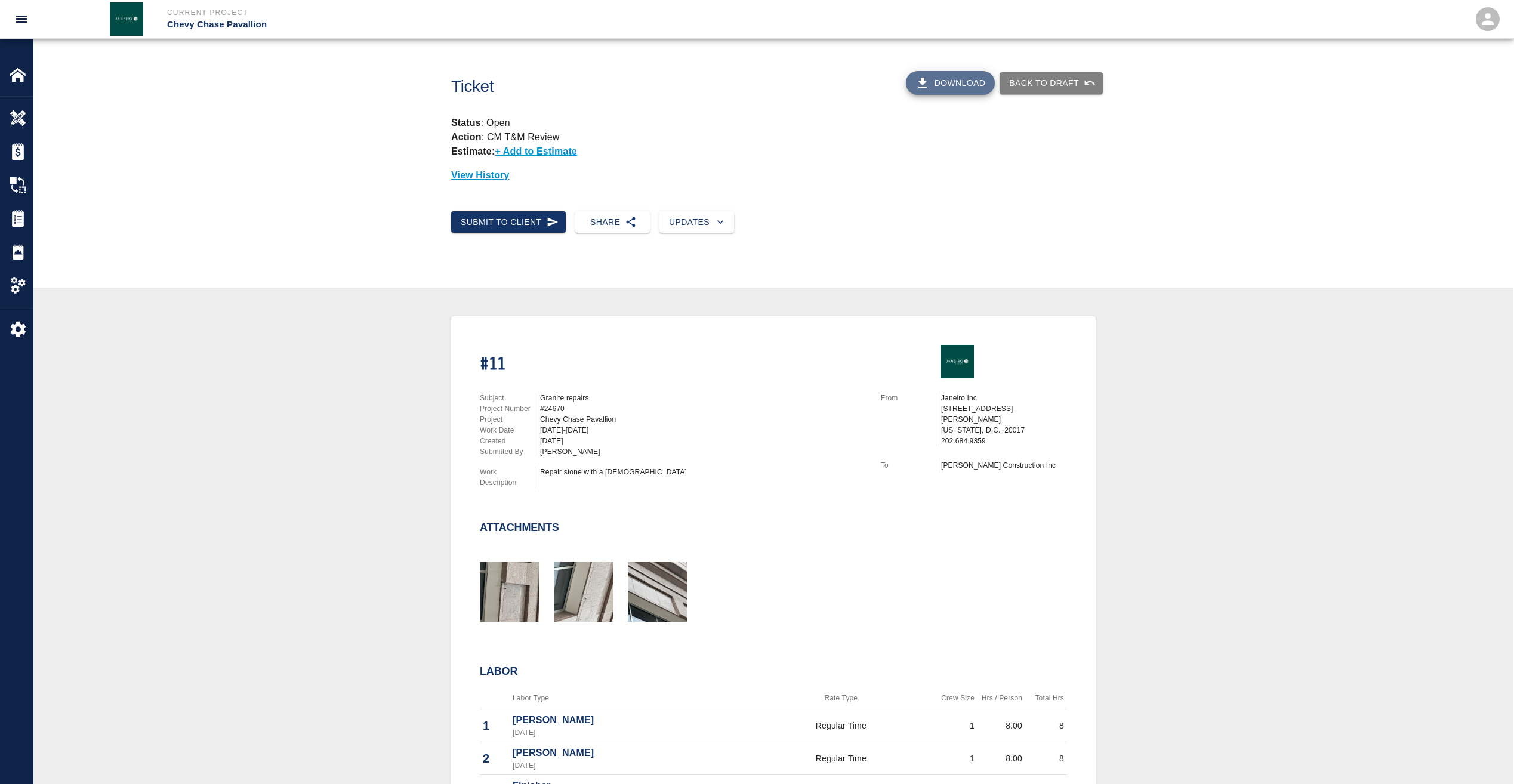
click at [959, 81] on button "Download" at bounding box center [951, 83] width 90 height 24
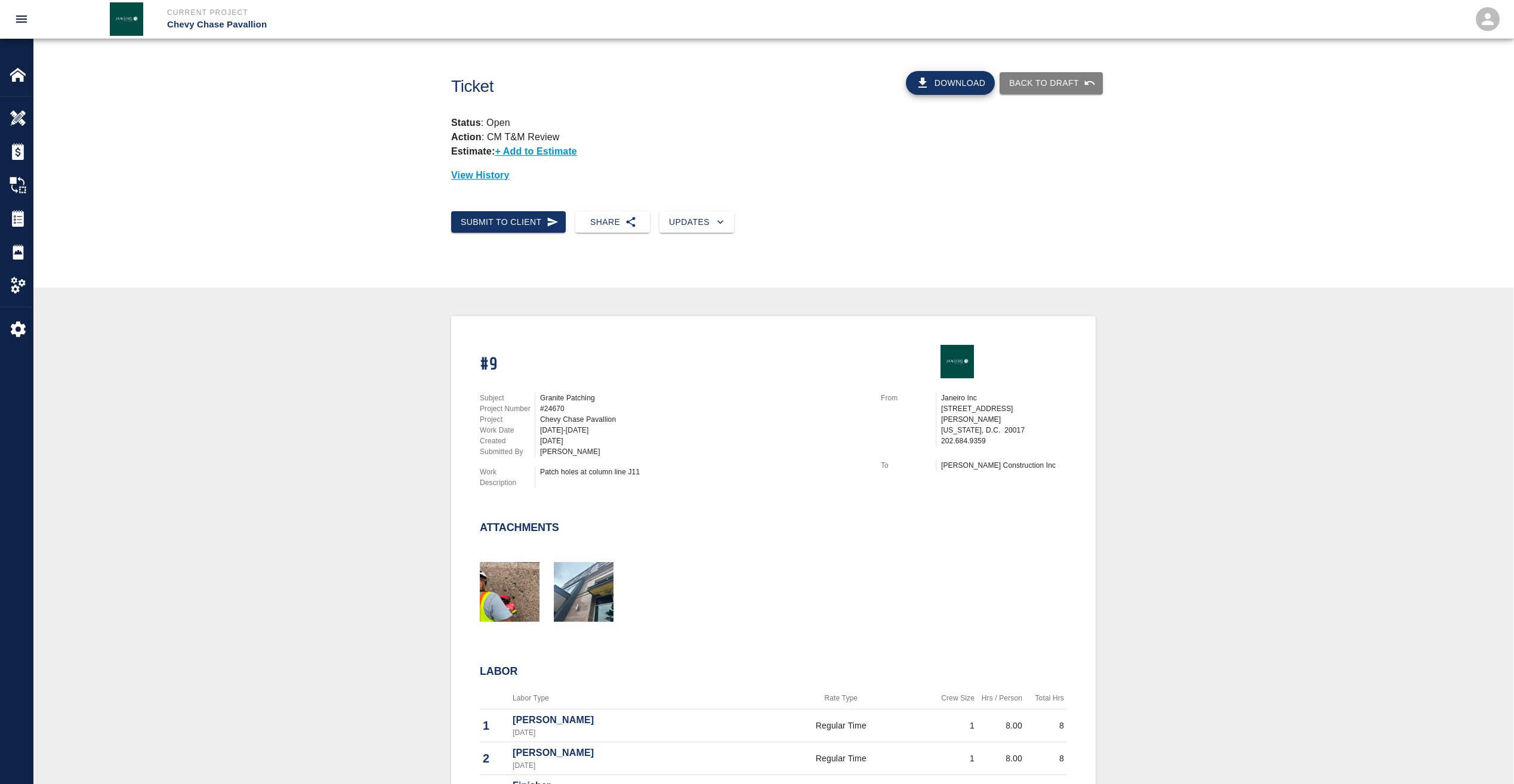
click at [953, 81] on button "Download" at bounding box center [951, 83] width 90 height 24
click at [948, 83] on button "Download" at bounding box center [951, 83] width 90 height 24
click at [953, 83] on button "Download" at bounding box center [951, 83] width 90 height 24
